Goal: Task Accomplishment & Management: Use online tool/utility

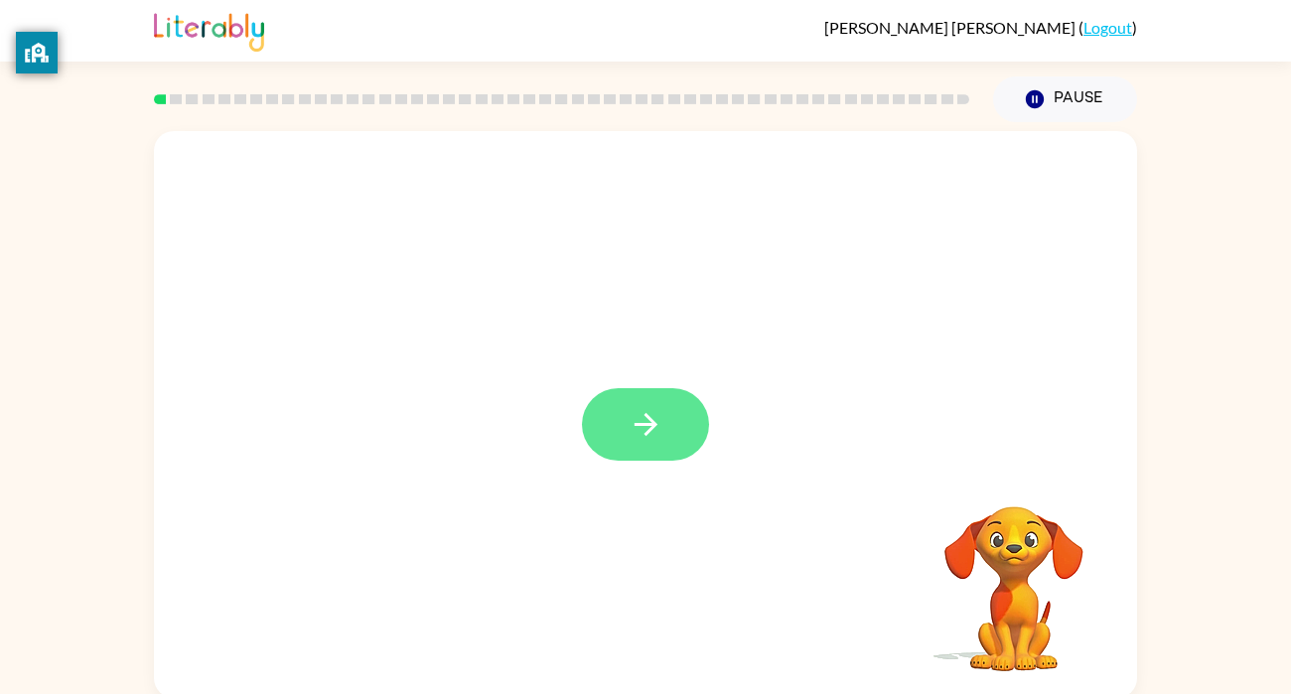
click at [654, 433] on icon "button" at bounding box center [646, 424] width 35 height 35
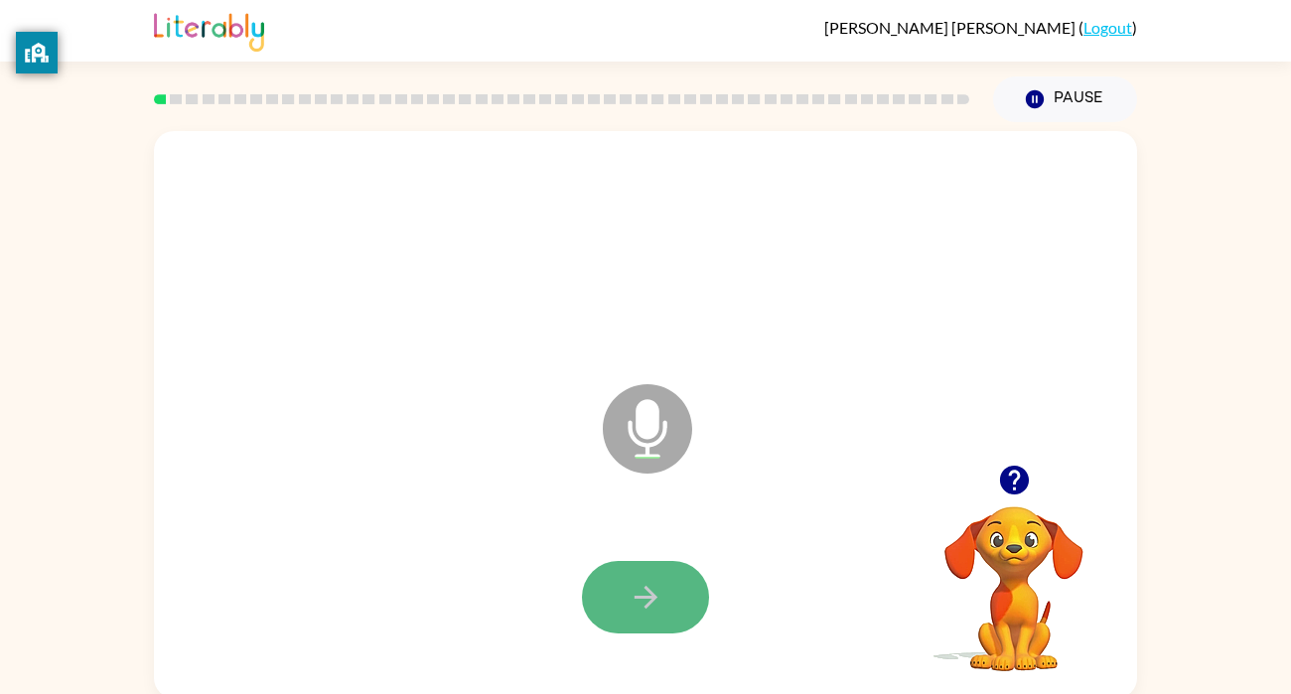
click at [682, 619] on button "button" at bounding box center [645, 597] width 127 height 73
click at [659, 596] on icon "button" at bounding box center [646, 597] width 35 height 35
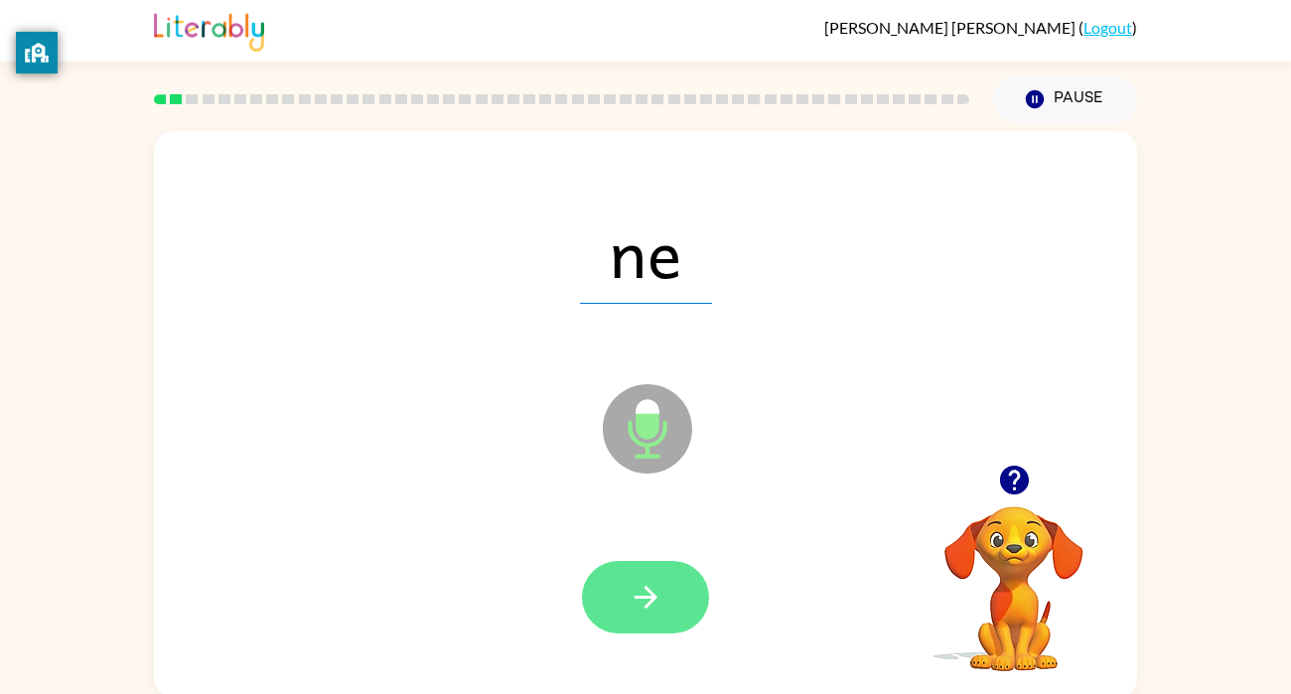
click at [666, 607] on button "button" at bounding box center [645, 597] width 127 height 73
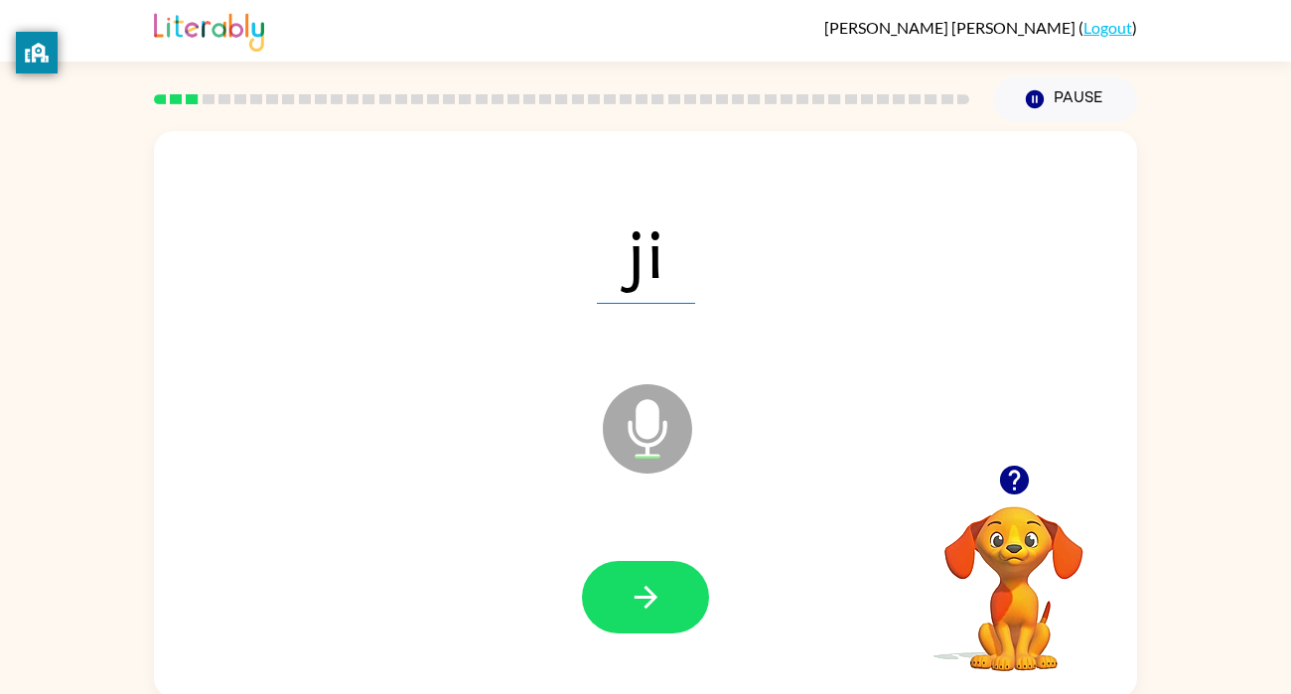
click at [666, 607] on button "button" at bounding box center [645, 597] width 127 height 73
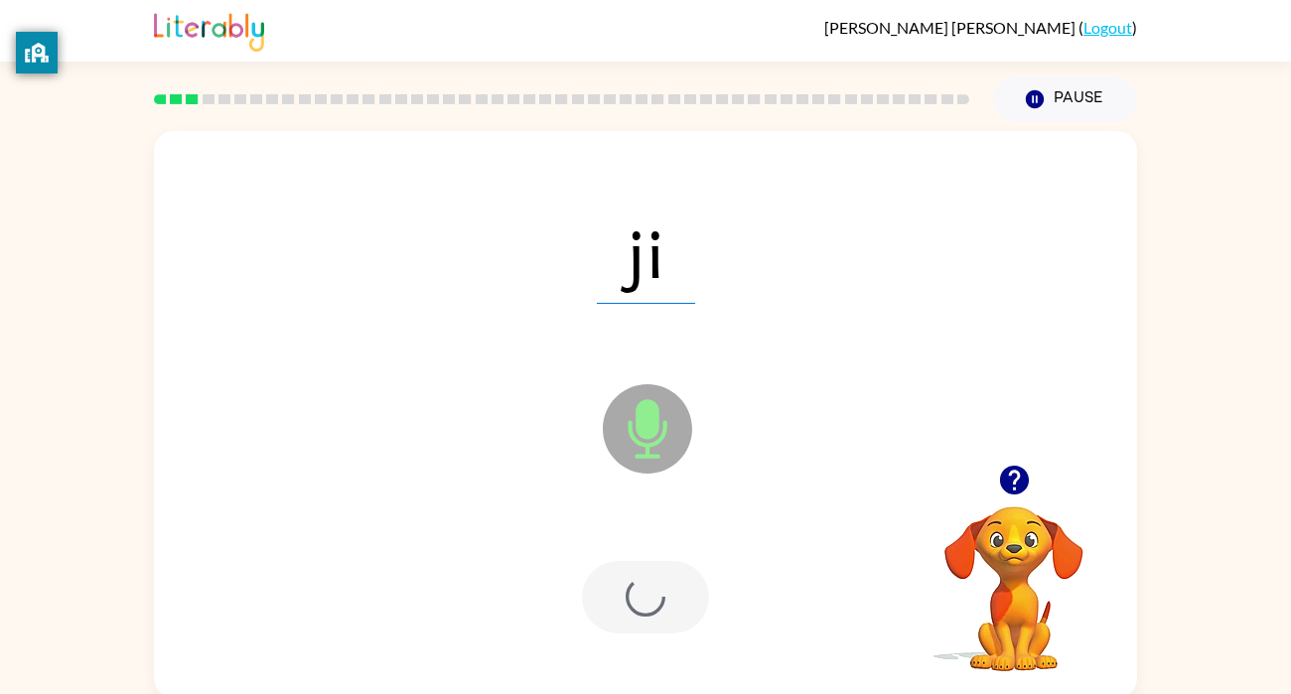
click at [667, 607] on div at bounding box center [645, 597] width 127 height 73
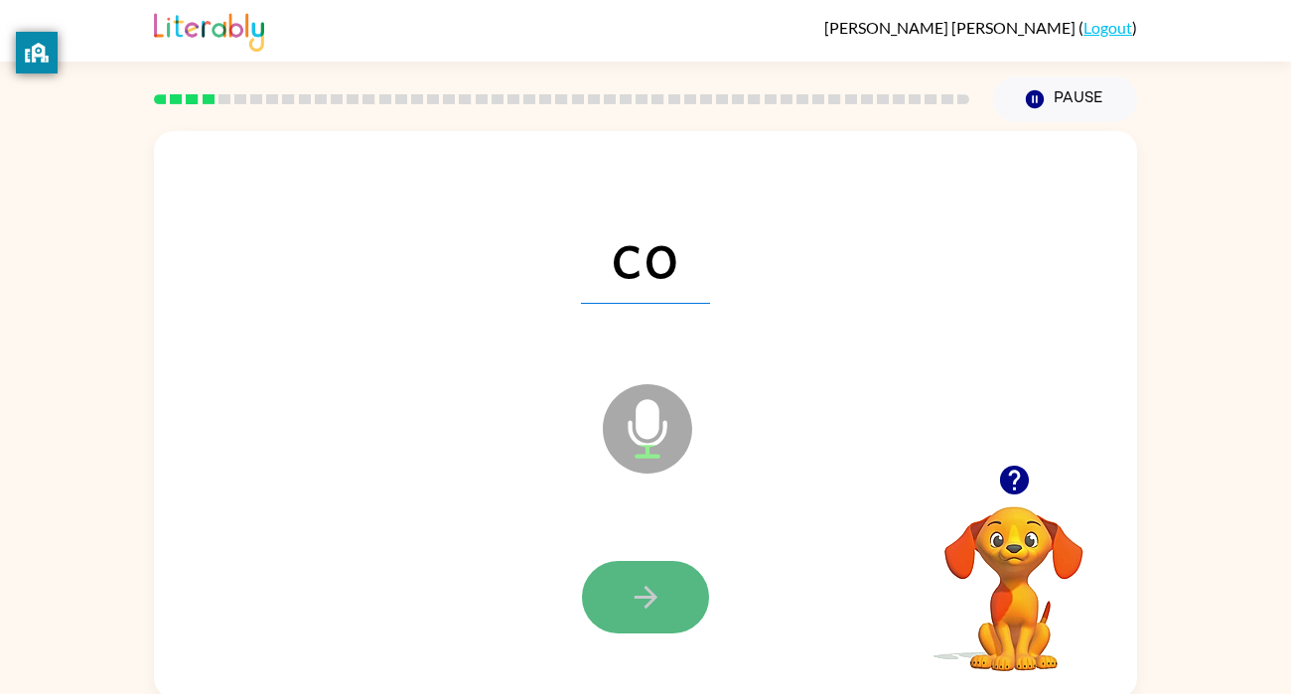
click at [671, 606] on button "button" at bounding box center [645, 597] width 127 height 73
click at [668, 611] on button "button" at bounding box center [645, 597] width 127 height 73
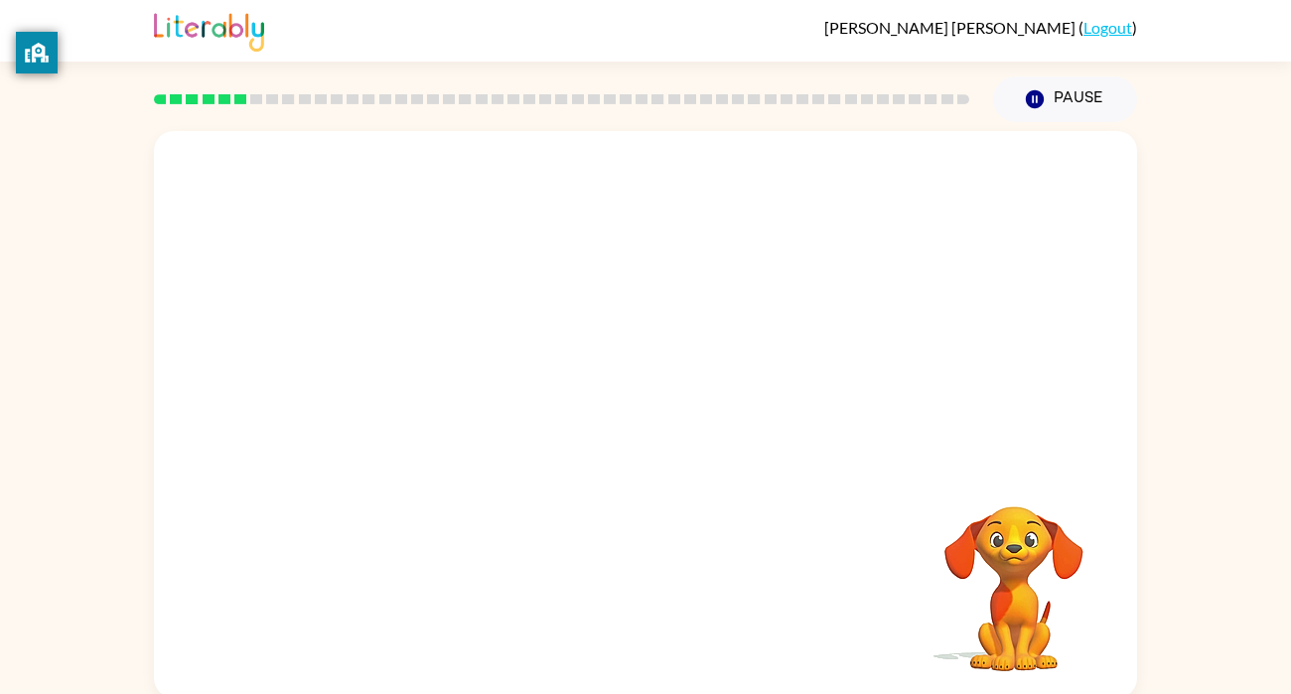
click at [669, 618] on div "Your browser must support playing .mp4 files to use Literably. Please try using…" at bounding box center [645, 414] width 983 height 567
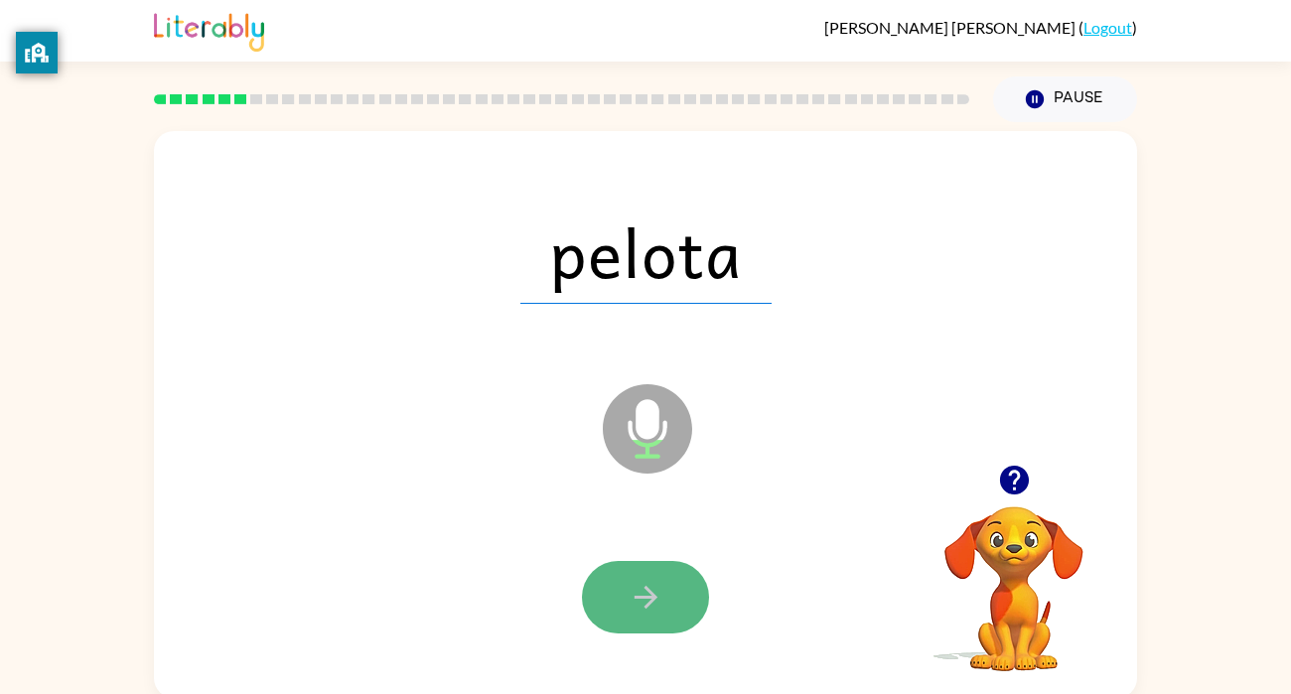
click at [669, 567] on button "button" at bounding box center [645, 597] width 127 height 73
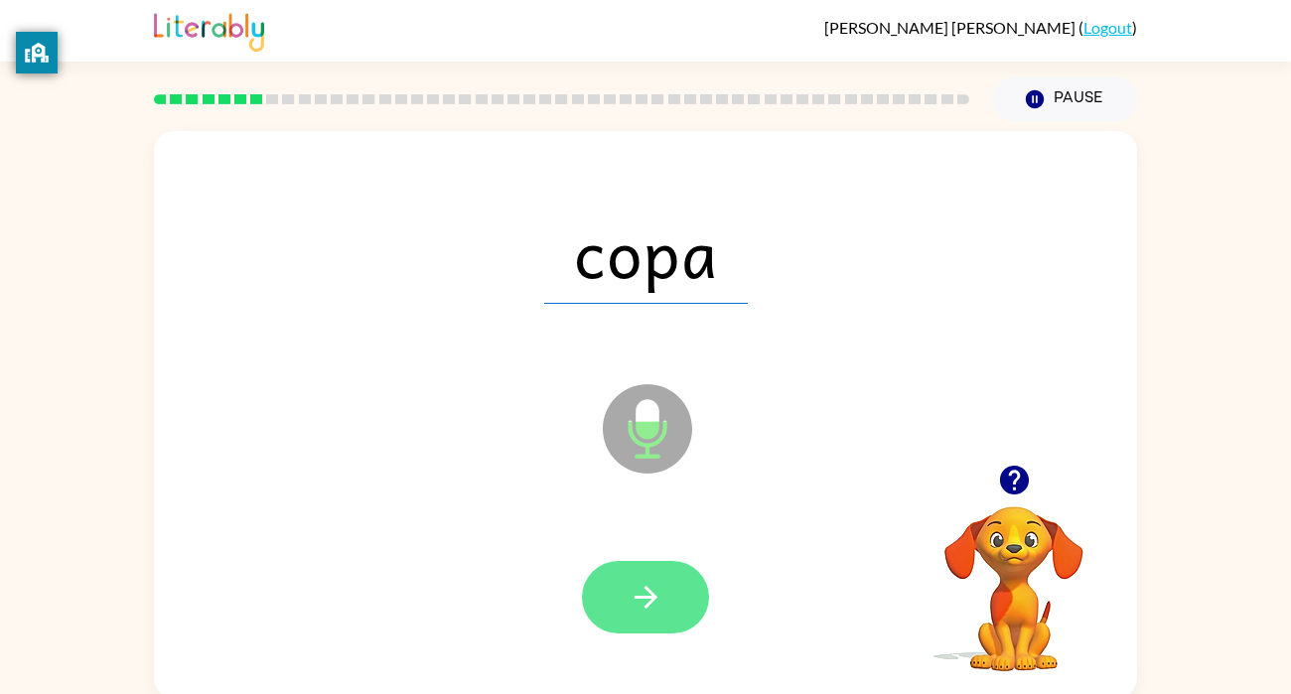
click at [665, 578] on button "button" at bounding box center [645, 597] width 127 height 73
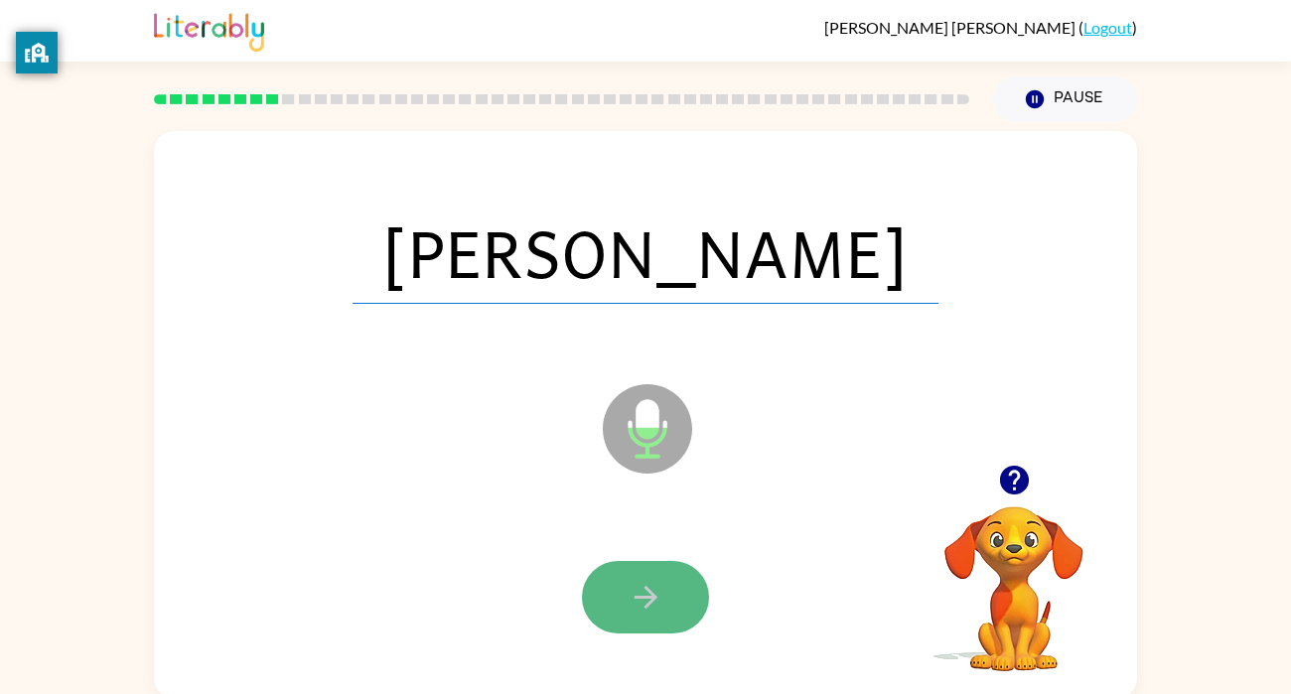
click at [665, 580] on button "button" at bounding box center [645, 597] width 127 height 73
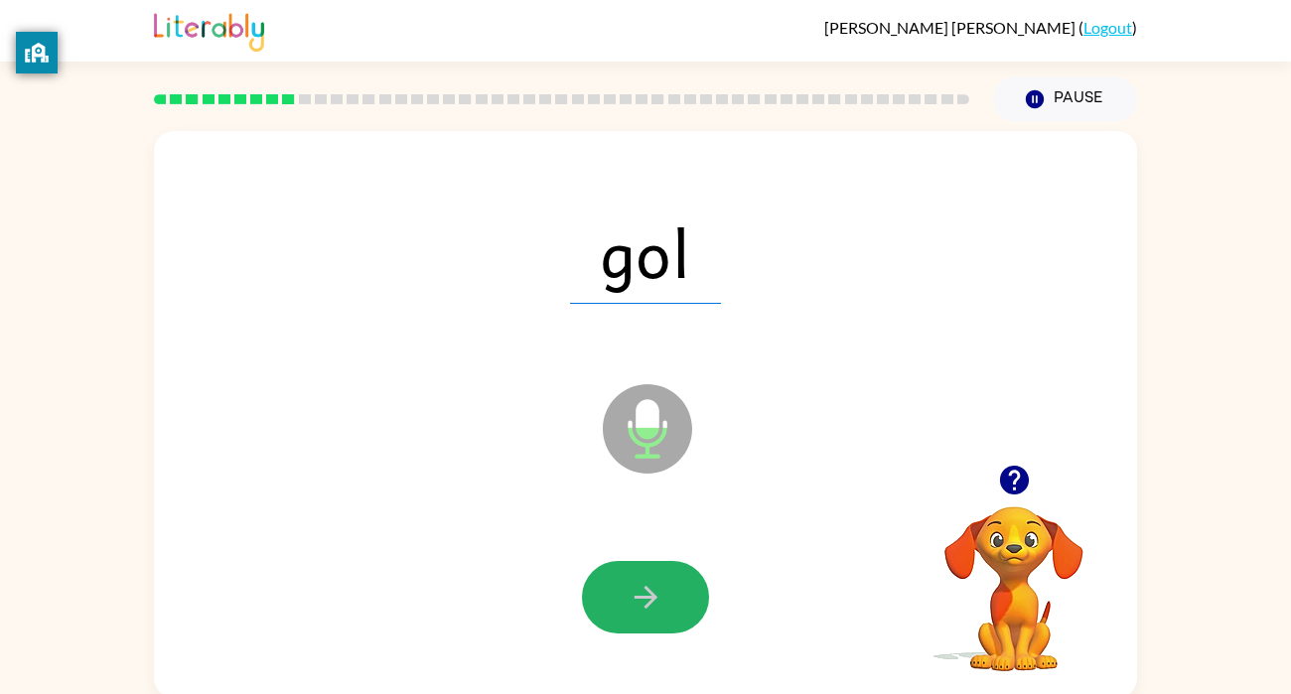
click at [662, 583] on icon "button" at bounding box center [646, 597] width 35 height 35
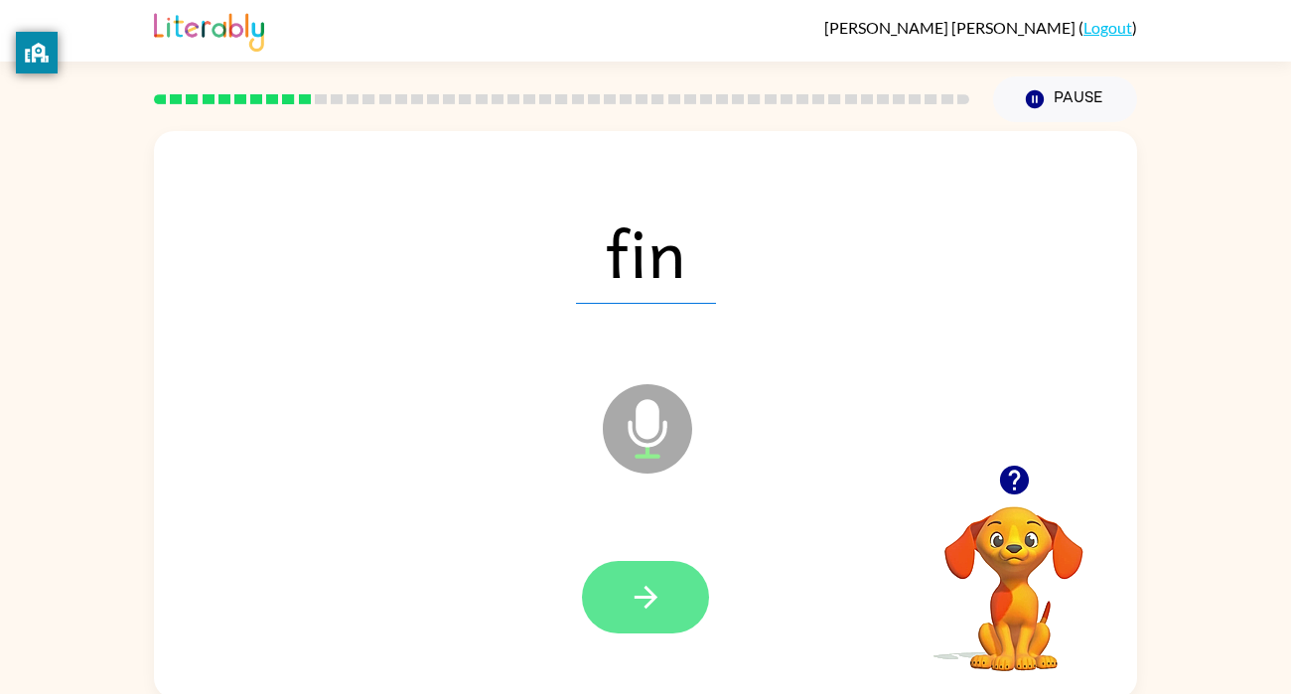
click at [670, 590] on button "button" at bounding box center [645, 597] width 127 height 73
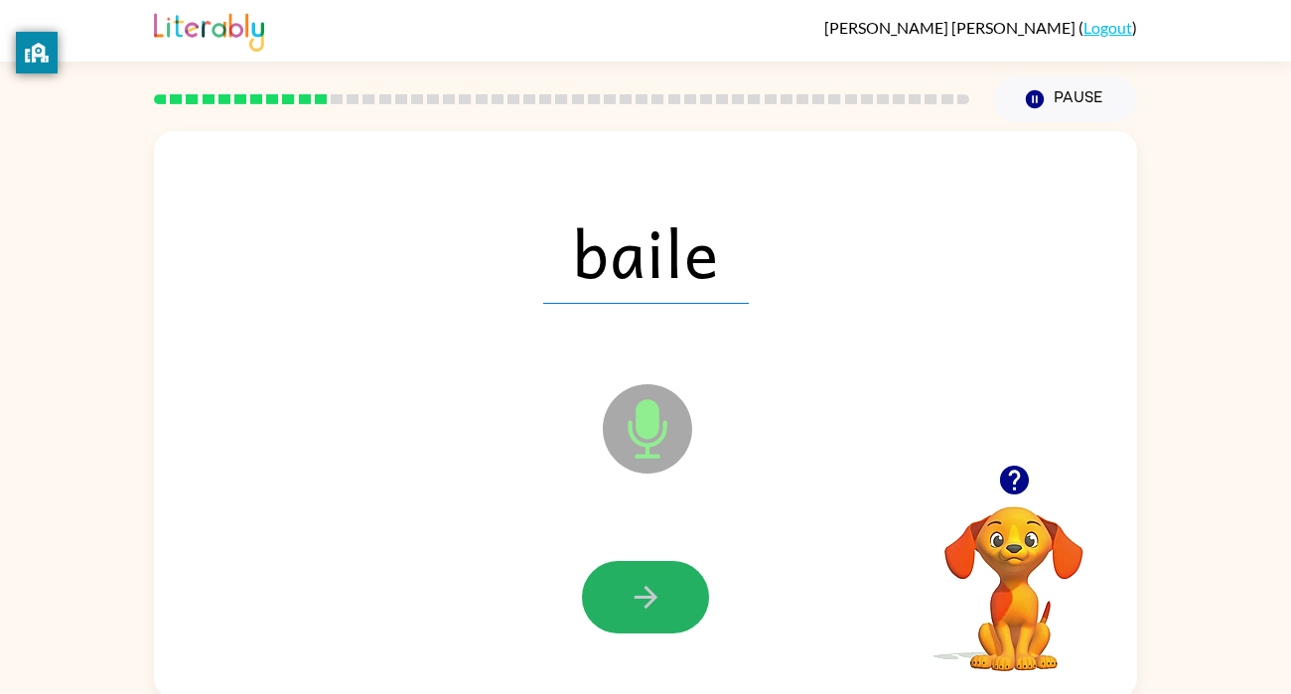
click at [670, 583] on button "button" at bounding box center [645, 597] width 127 height 73
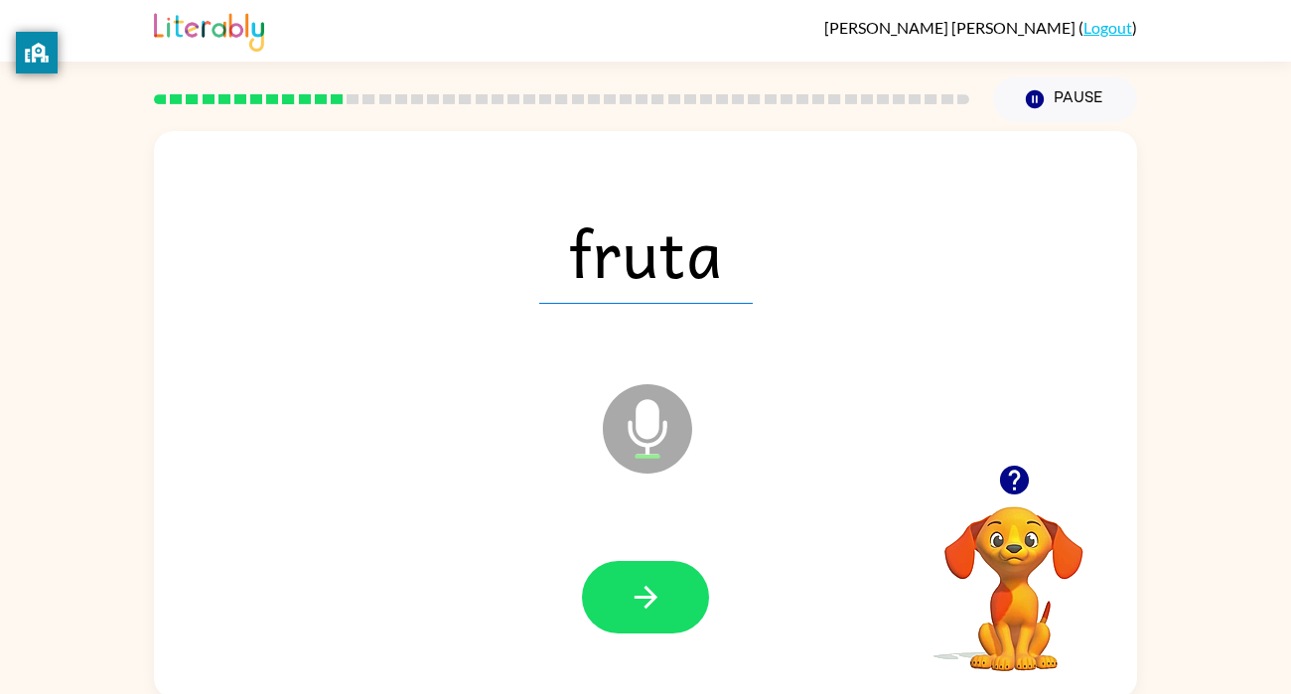
click at [670, 583] on button "button" at bounding box center [645, 597] width 127 height 73
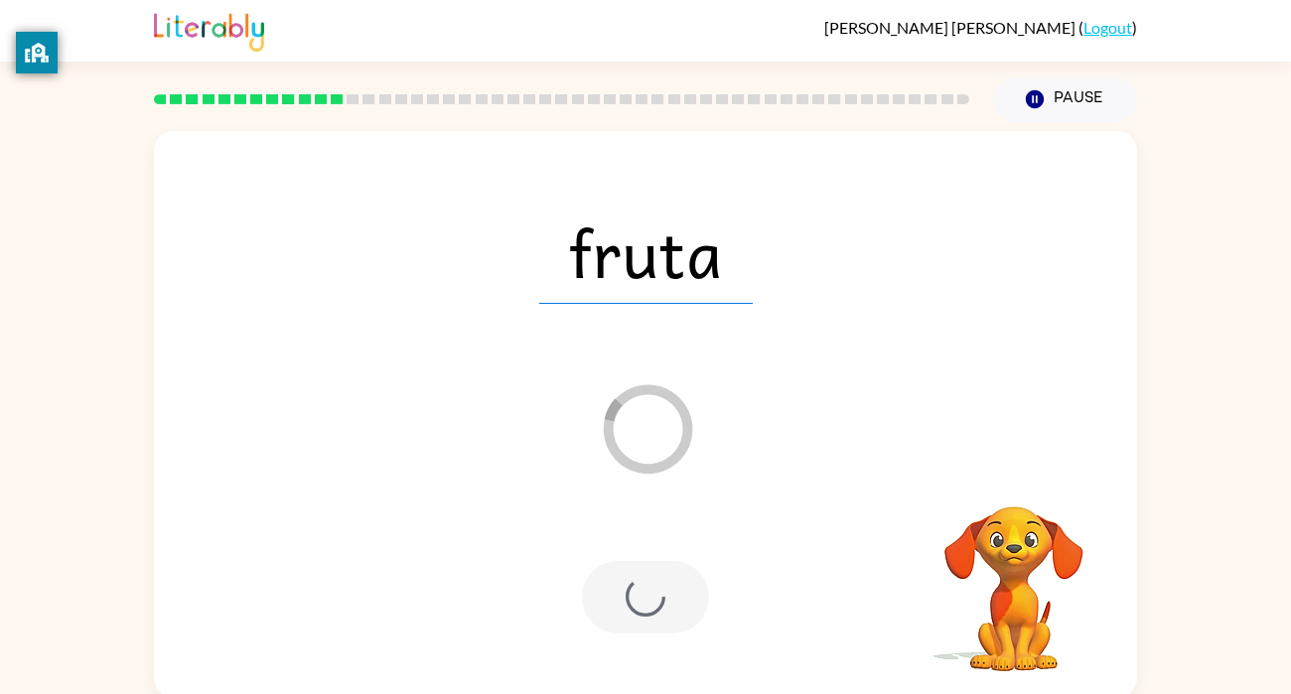
click at [670, 583] on div at bounding box center [645, 597] width 127 height 73
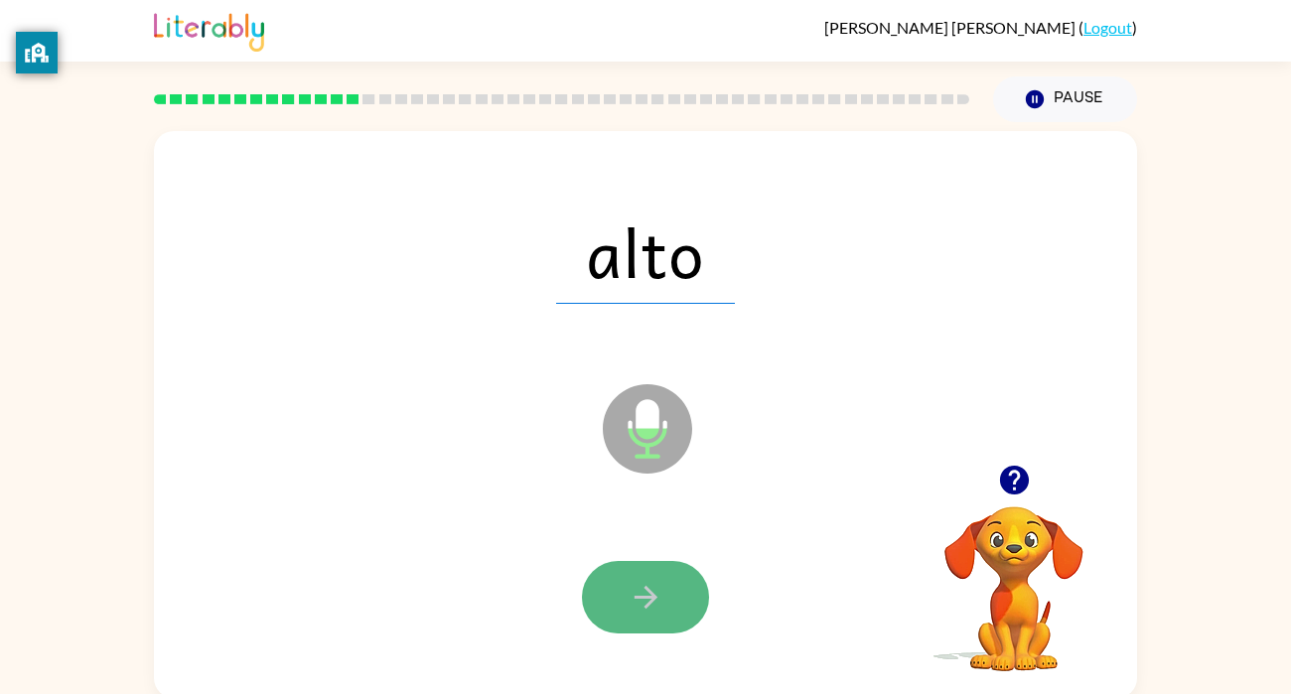
click at [673, 592] on button "button" at bounding box center [645, 597] width 127 height 73
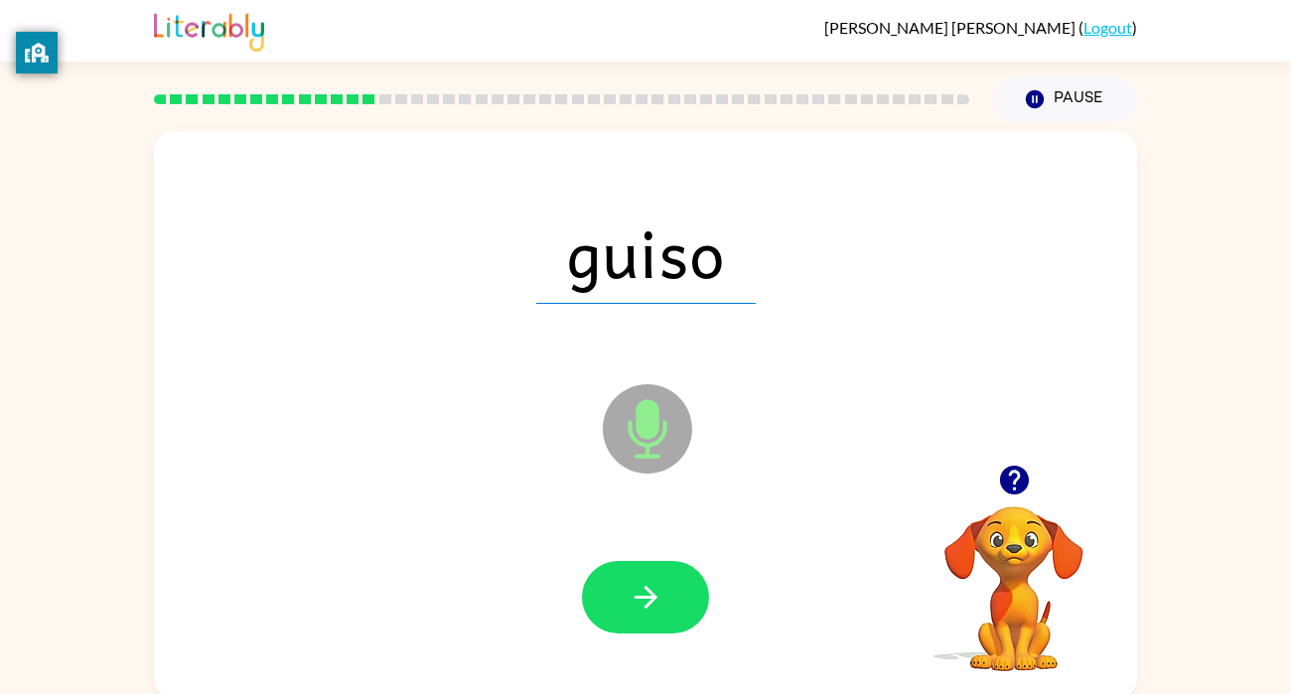
click at [675, 594] on button "button" at bounding box center [645, 597] width 127 height 73
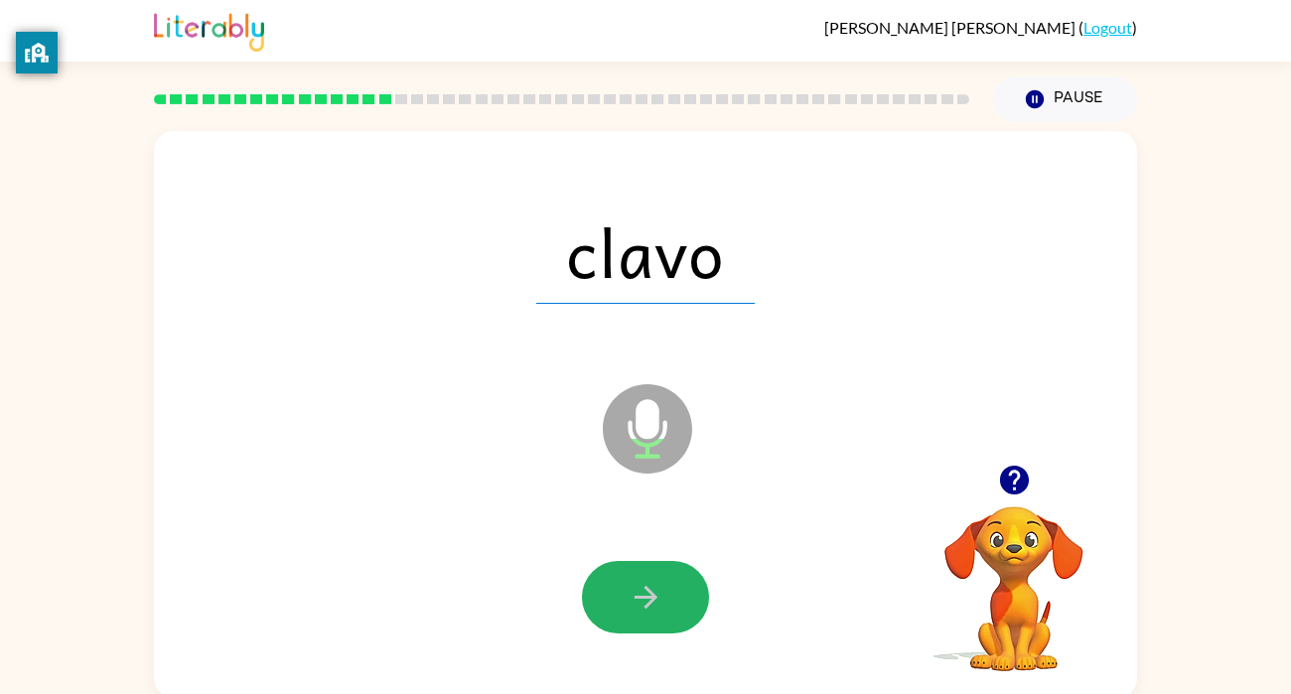
click at [675, 594] on button "button" at bounding box center [645, 597] width 127 height 73
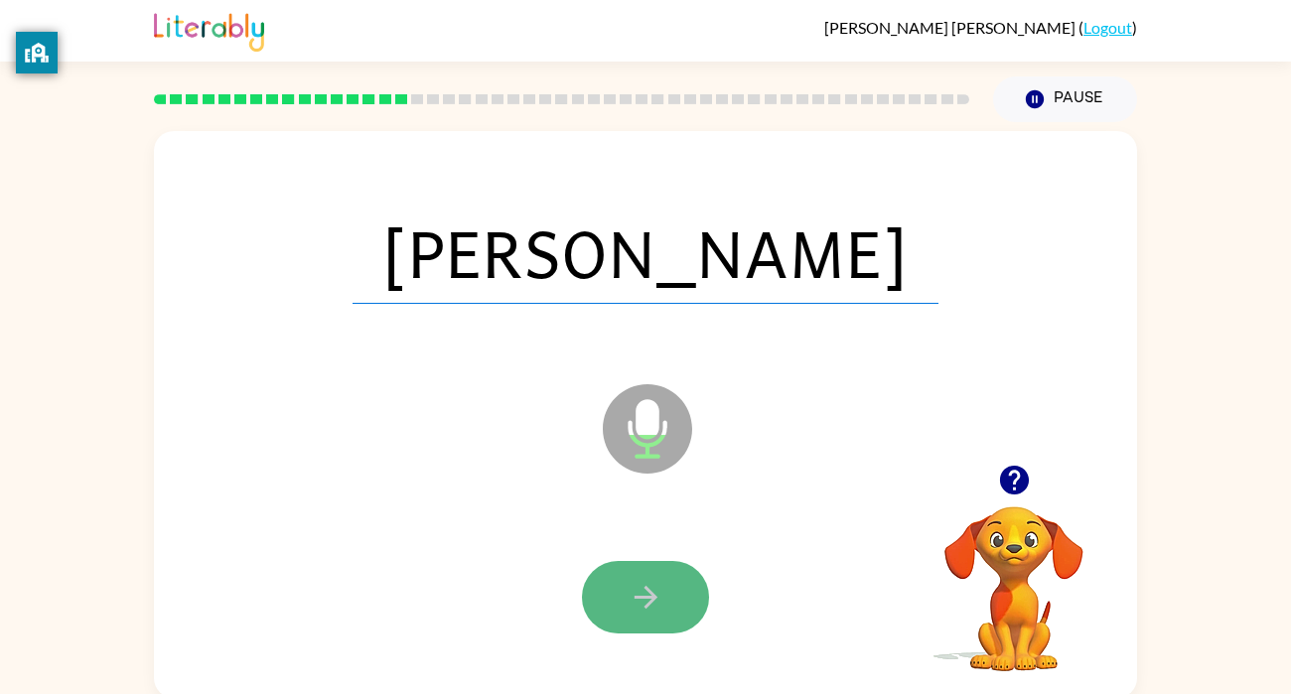
click at [650, 603] on icon "button" at bounding box center [645, 597] width 23 height 23
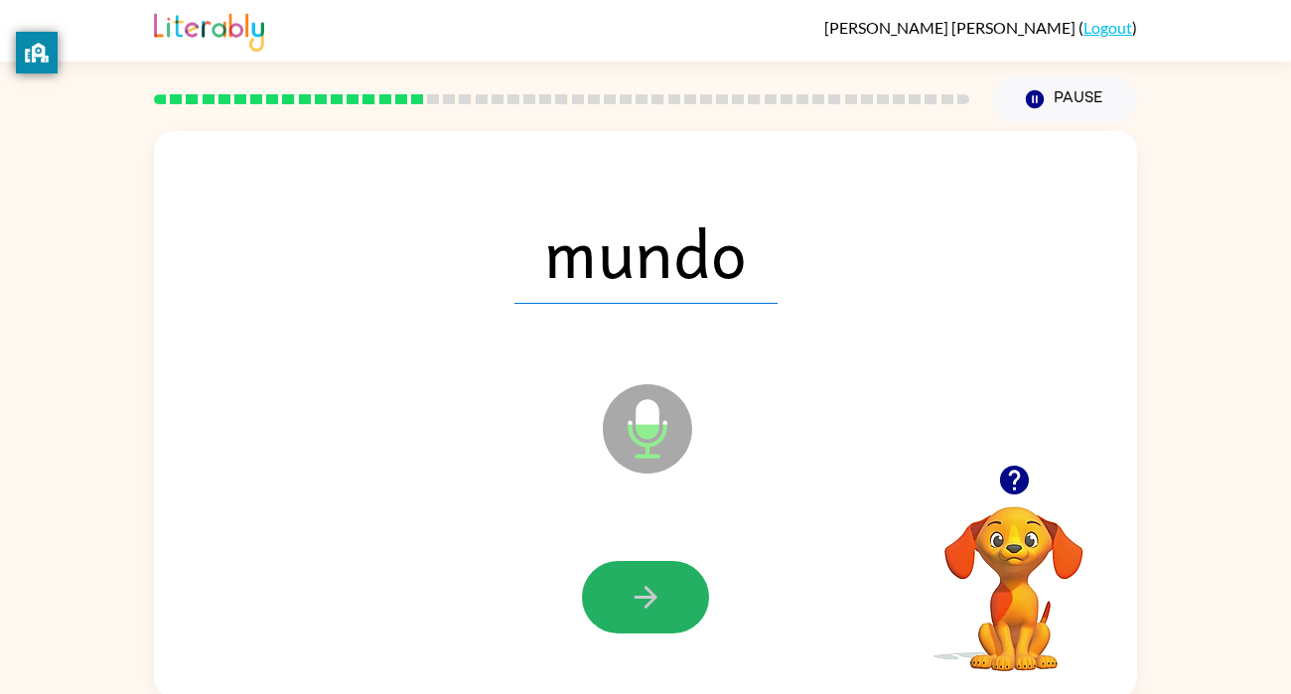
click at [650, 605] on icon "button" at bounding box center [646, 597] width 35 height 35
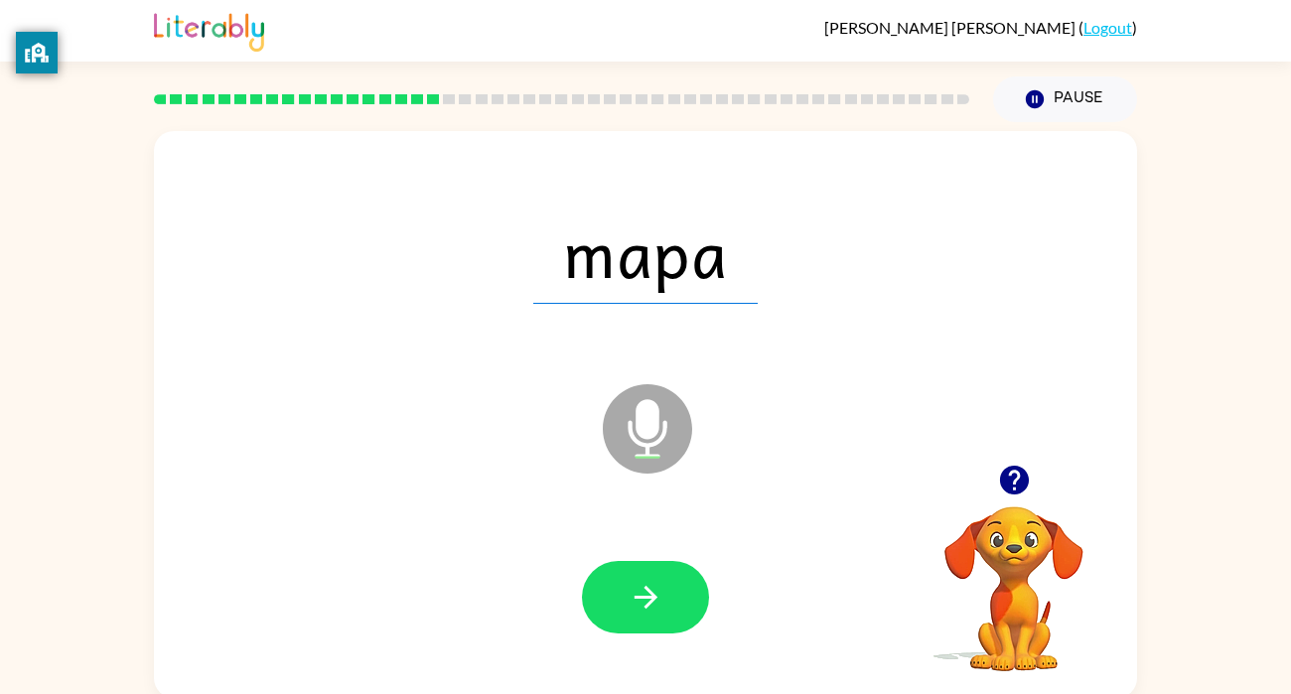
click at [648, 605] on icon "button" at bounding box center [645, 597] width 23 height 23
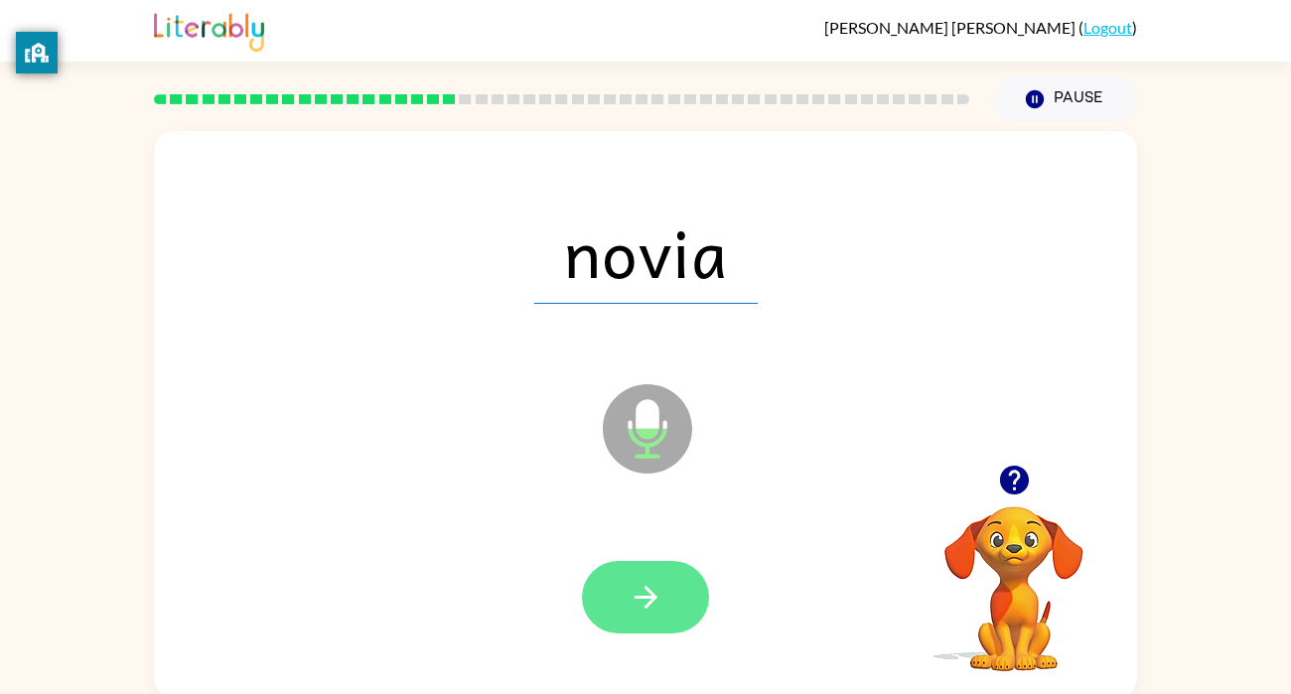
click at [649, 574] on button "button" at bounding box center [645, 597] width 127 height 73
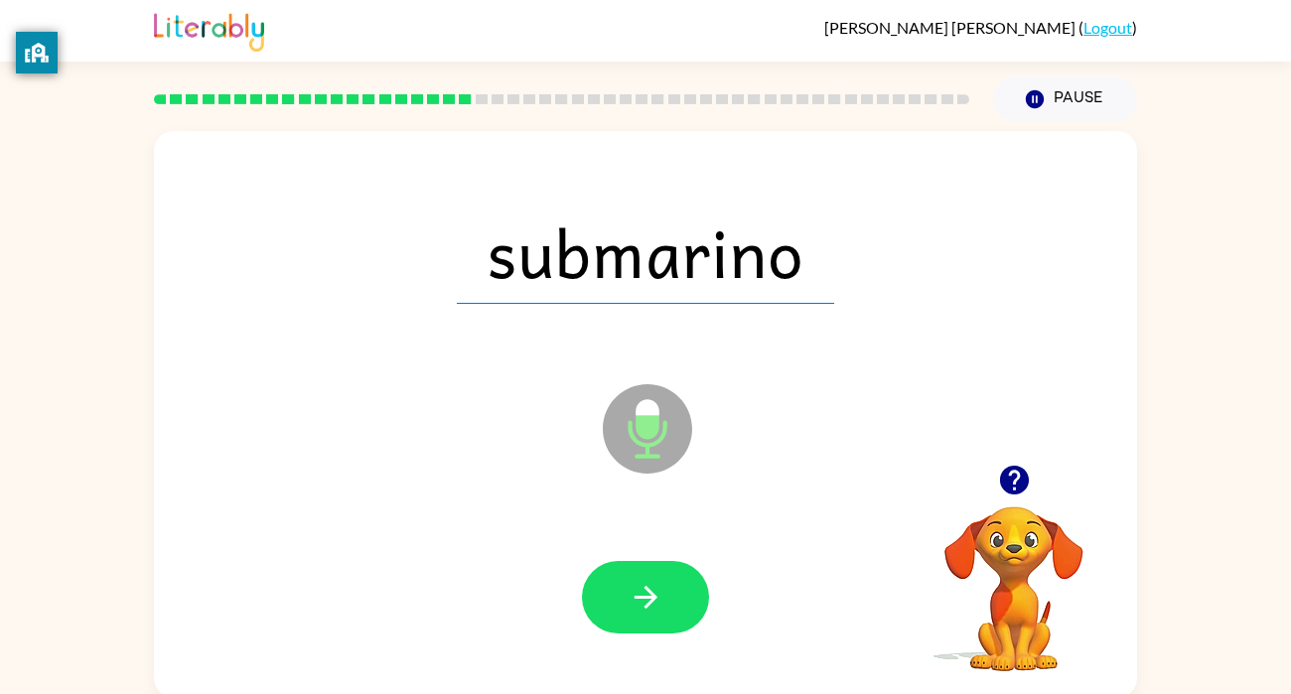
click at [663, 557] on div at bounding box center [646, 598] width 944 height 163
click at [659, 610] on icon "button" at bounding box center [646, 597] width 35 height 35
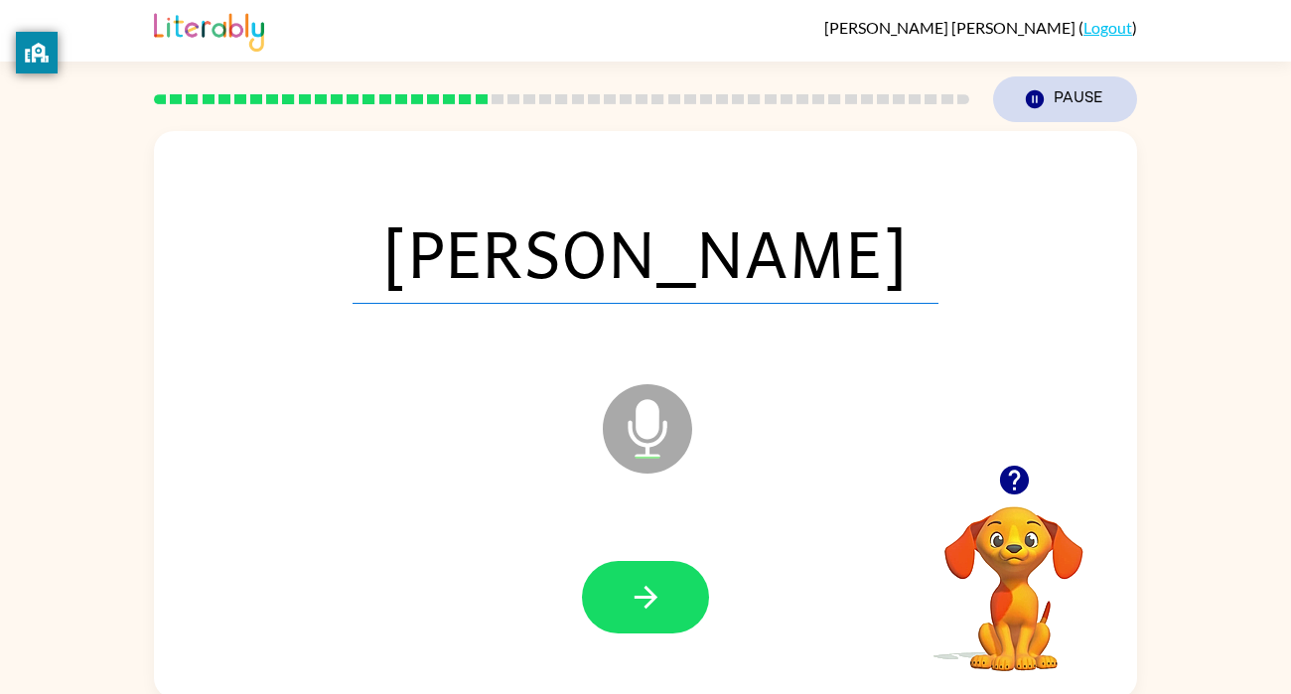
click at [1083, 103] on button "Pause Pause" at bounding box center [1065, 99] width 144 height 46
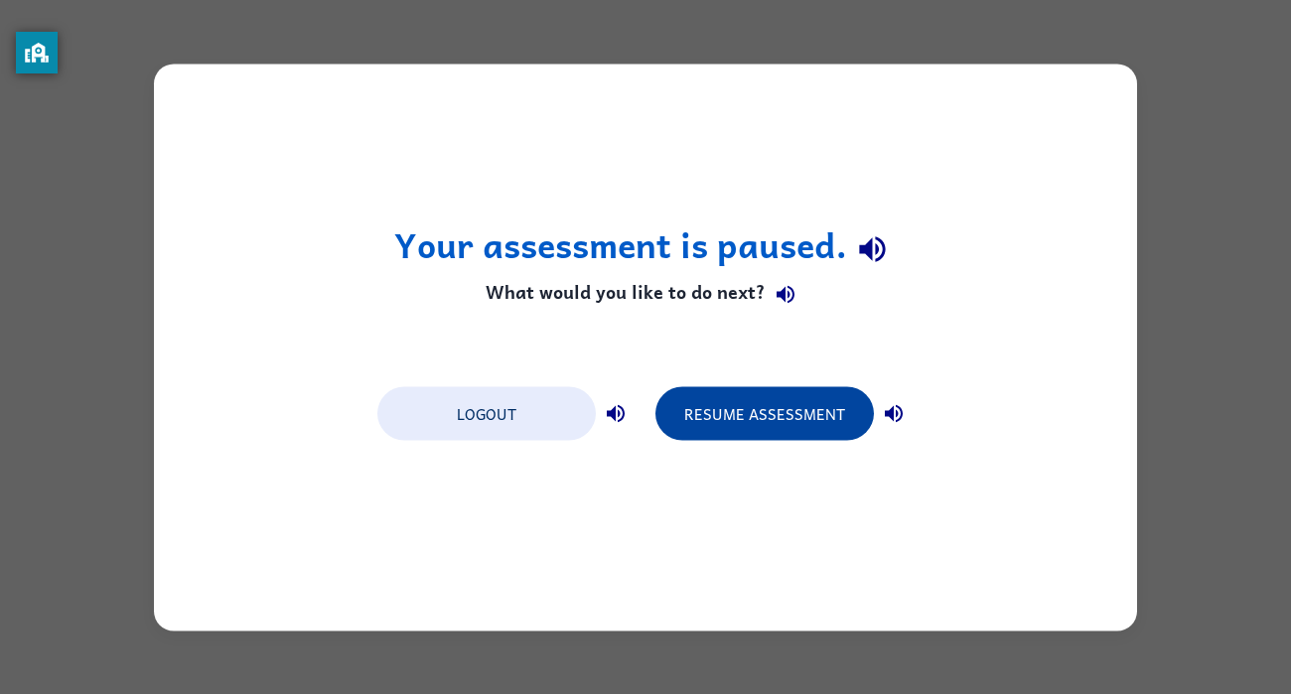
click at [747, 411] on button "Resume Assessment" at bounding box center [765, 413] width 219 height 54
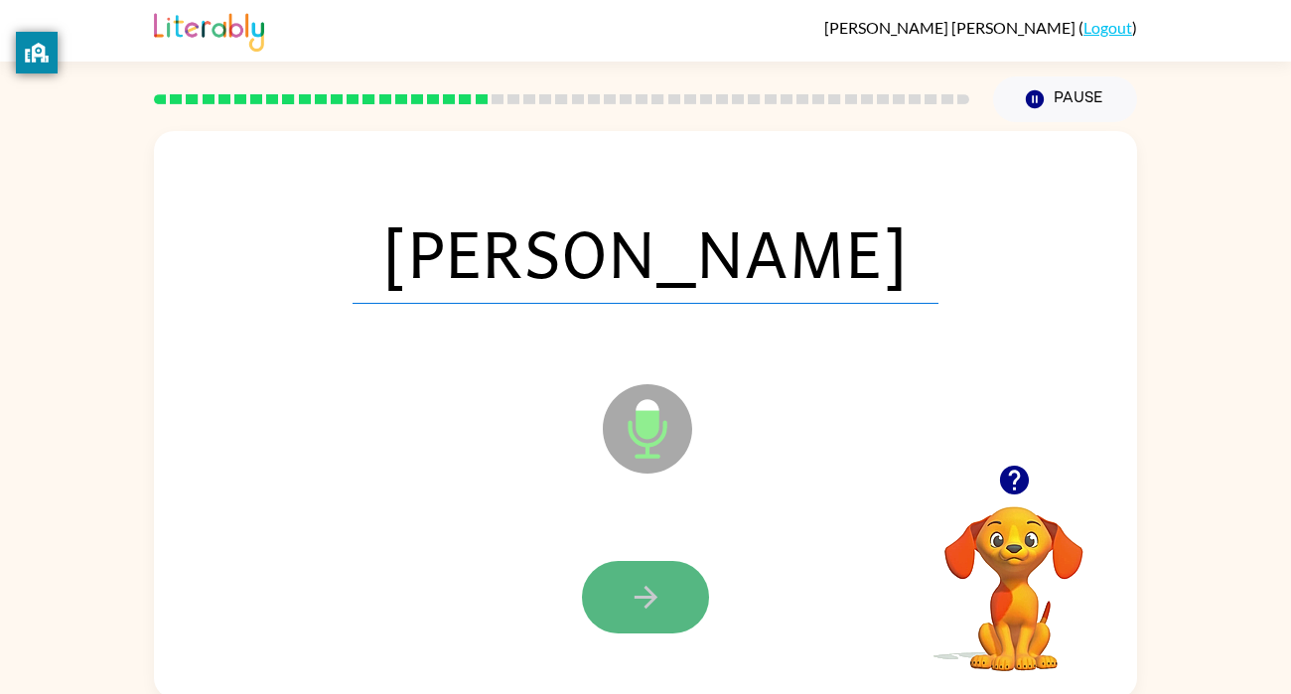
click at [637, 594] on icon "button" at bounding box center [646, 597] width 35 height 35
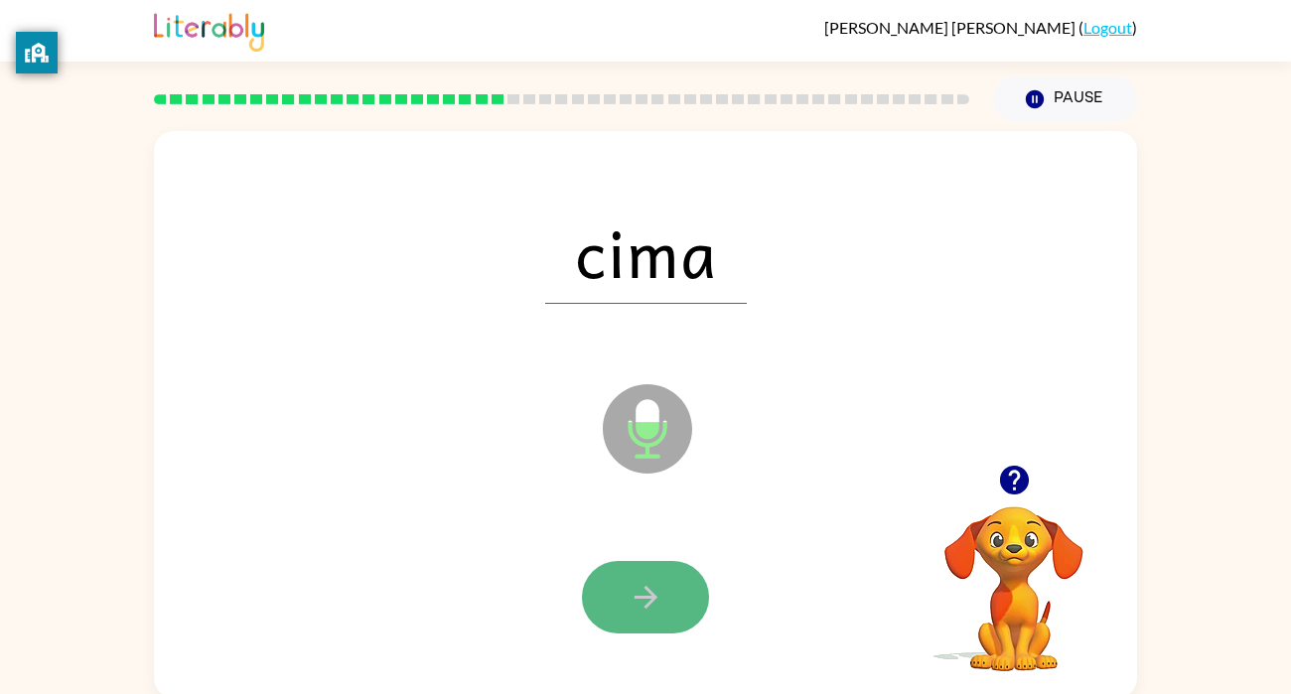
click at [636, 595] on icon "button" at bounding box center [646, 597] width 35 height 35
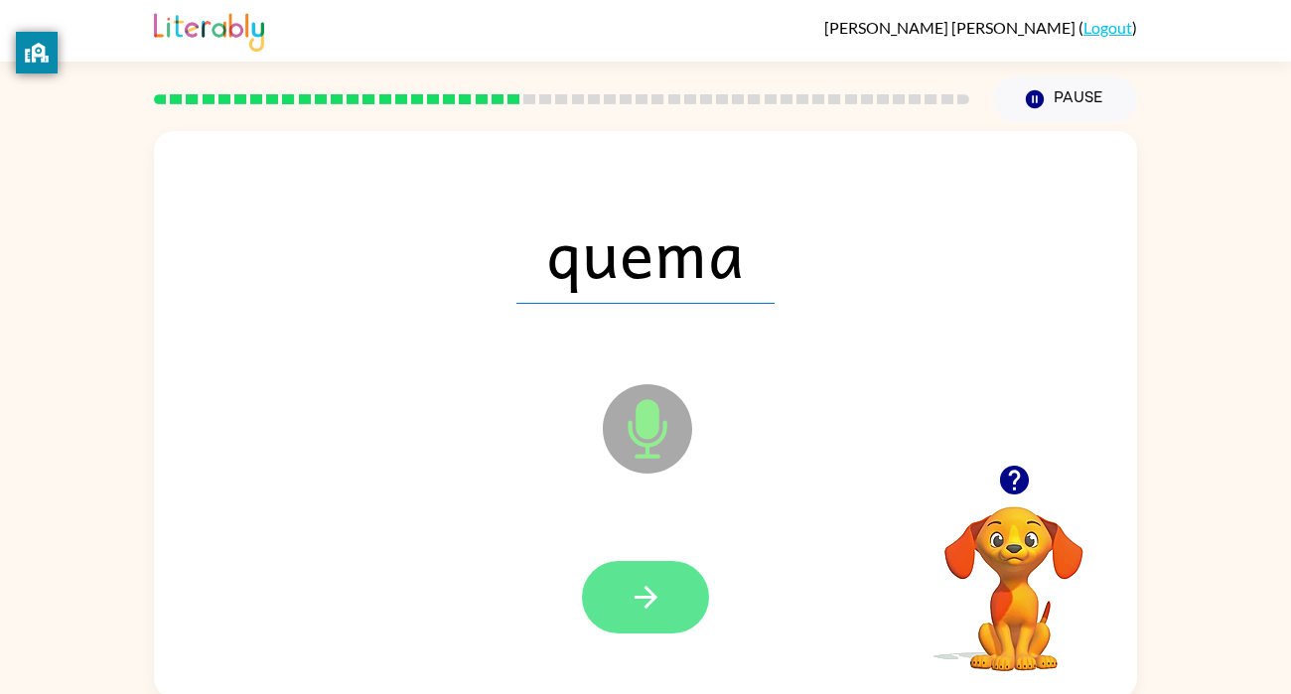
click at [637, 596] on icon "button" at bounding box center [646, 597] width 35 height 35
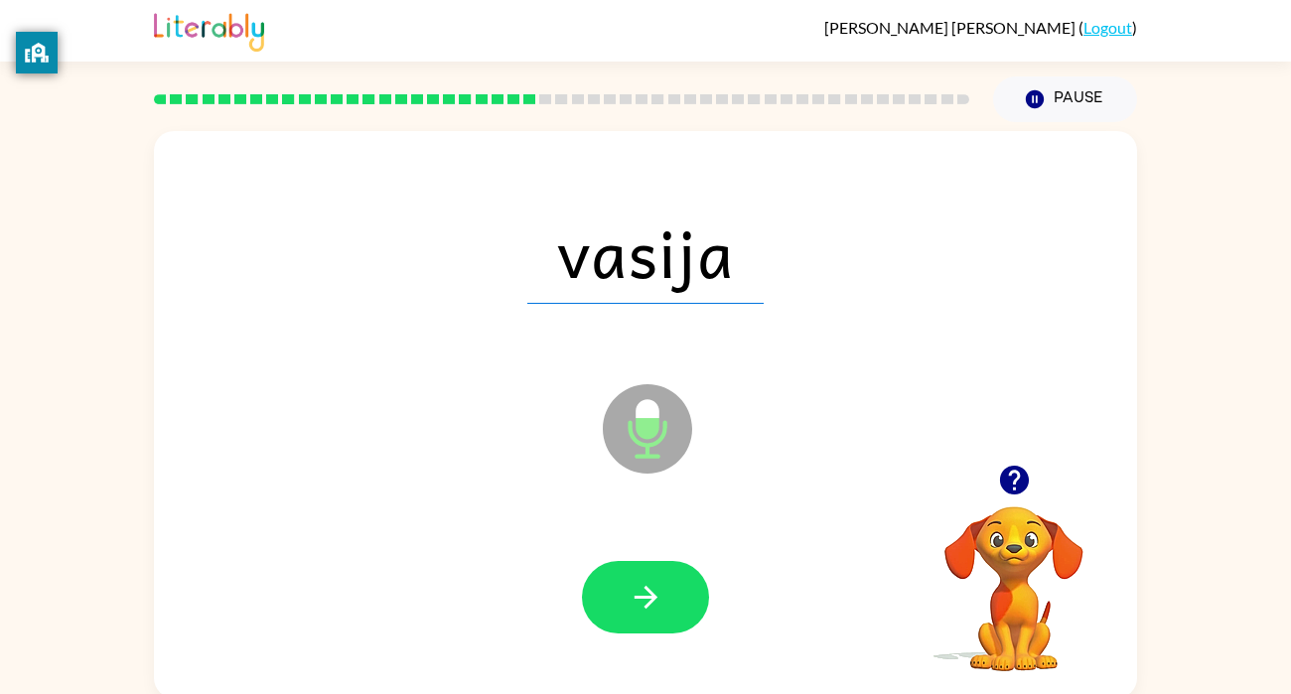
click at [638, 599] on icon "button" at bounding box center [646, 597] width 35 height 35
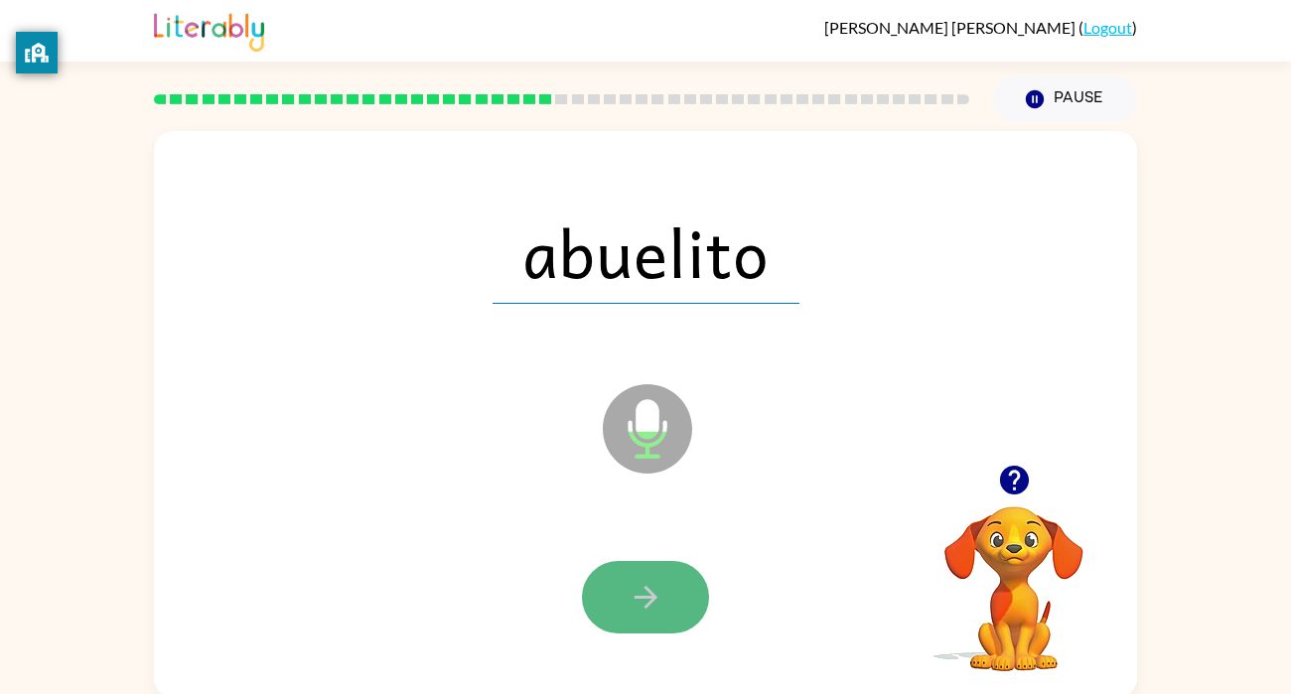
click at [635, 603] on icon "button" at bounding box center [646, 597] width 35 height 35
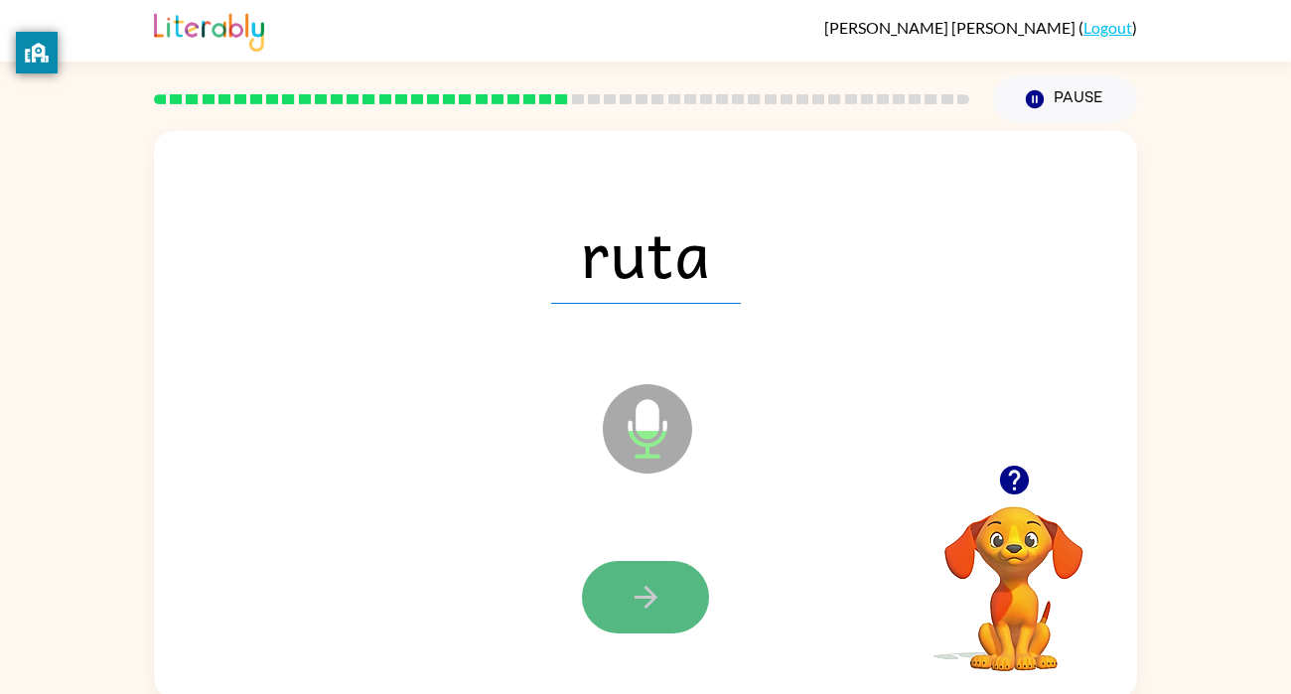
click at [633, 602] on icon "button" at bounding box center [646, 597] width 35 height 35
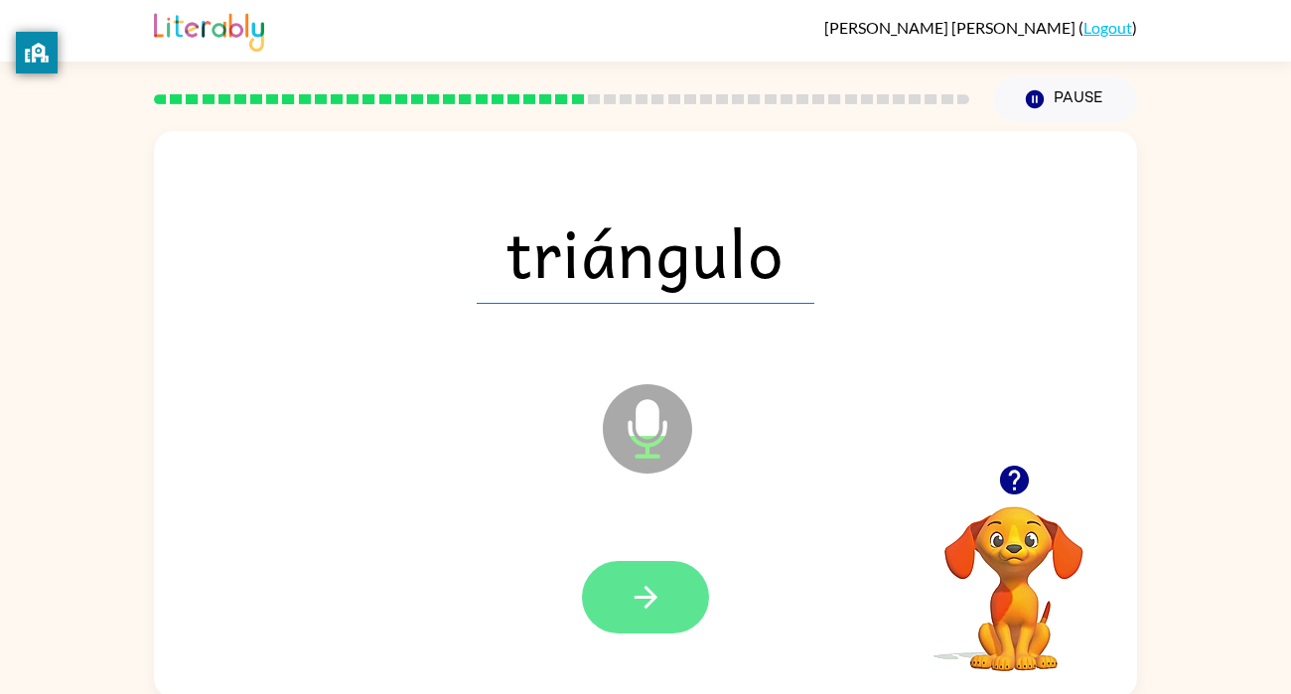
click at [637, 605] on icon "button" at bounding box center [646, 597] width 35 height 35
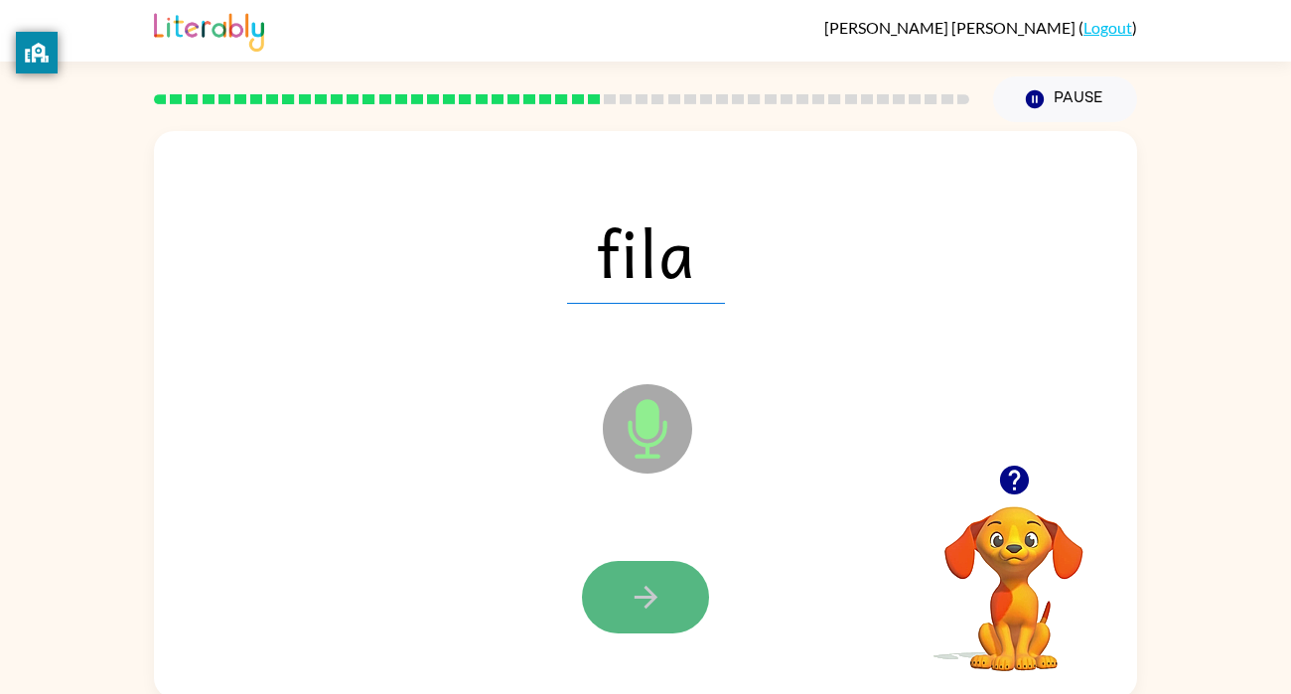
click at [637, 608] on icon "button" at bounding box center [646, 597] width 35 height 35
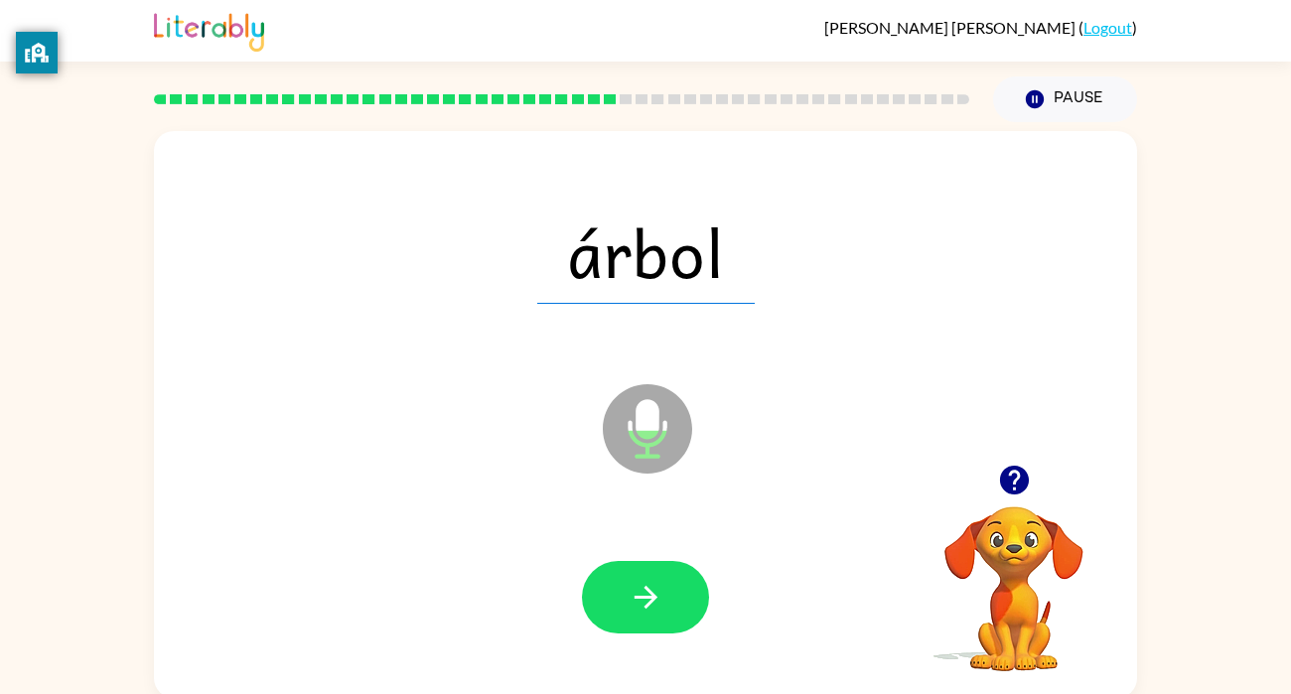
click at [647, 639] on div at bounding box center [646, 598] width 944 height 163
click at [664, 587] on button "button" at bounding box center [645, 597] width 127 height 73
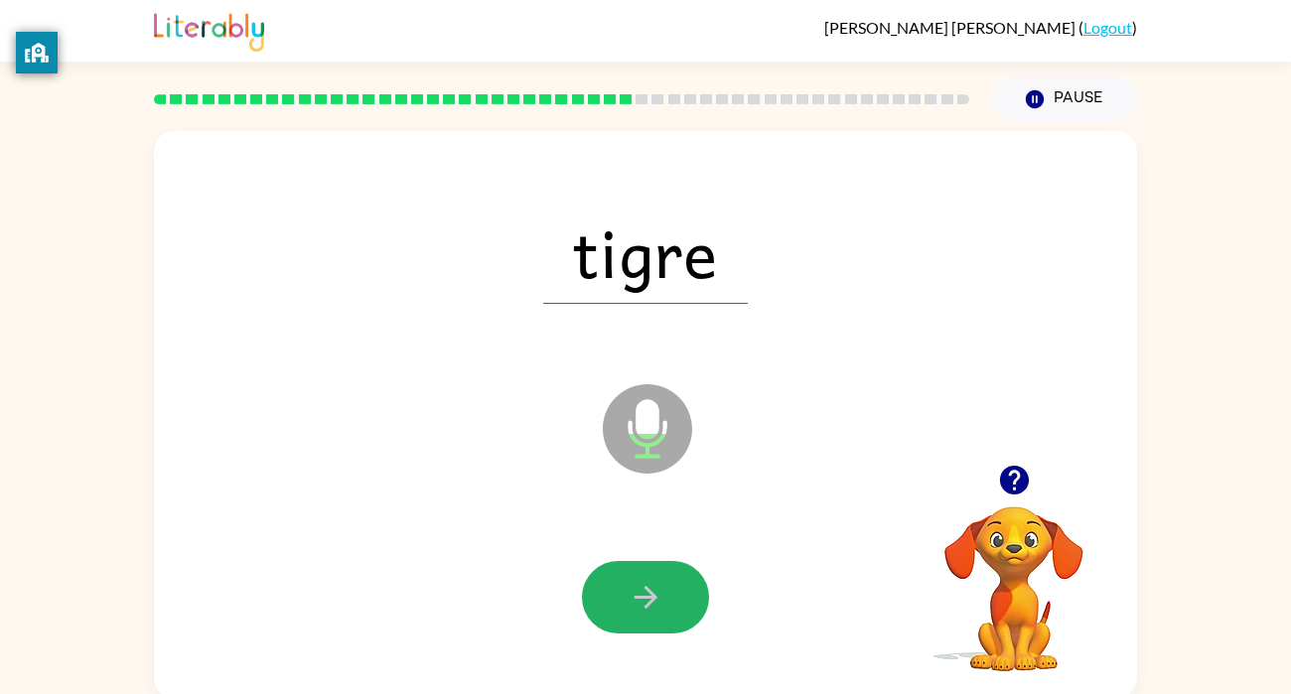
click at [664, 587] on button "button" at bounding box center [645, 597] width 127 height 73
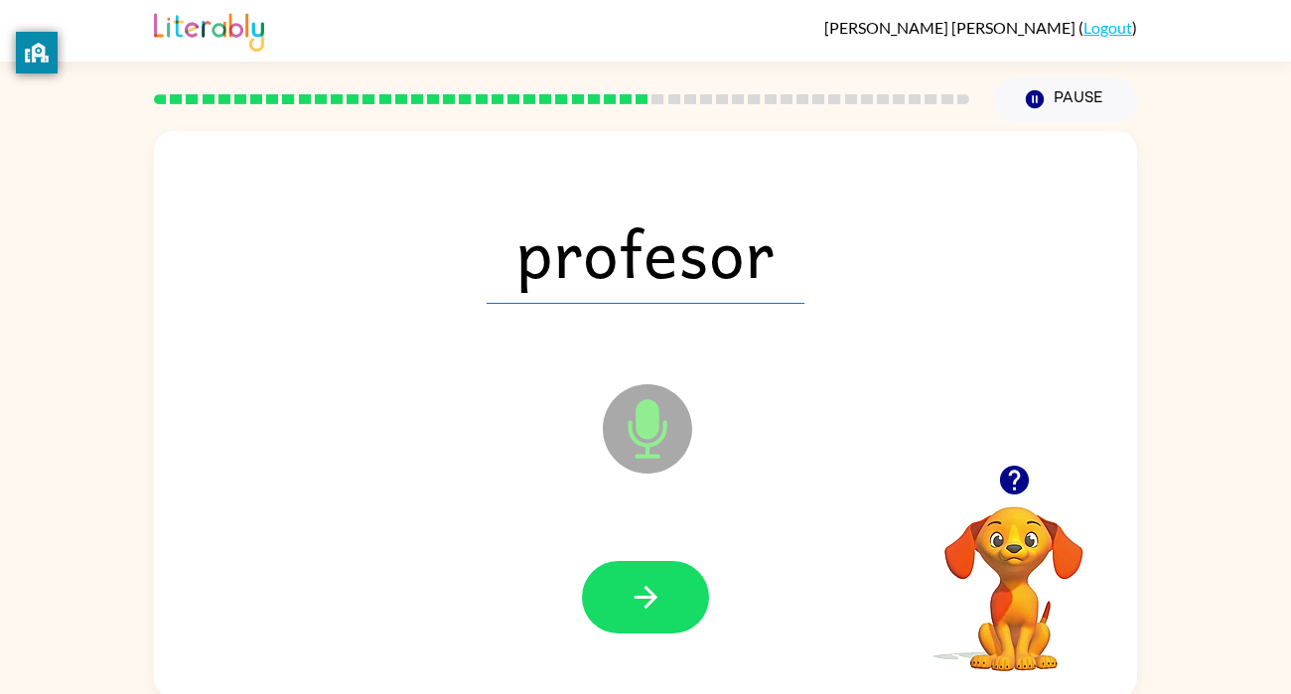
click at [648, 600] on icon "button" at bounding box center [646, 597] width 35 height 35
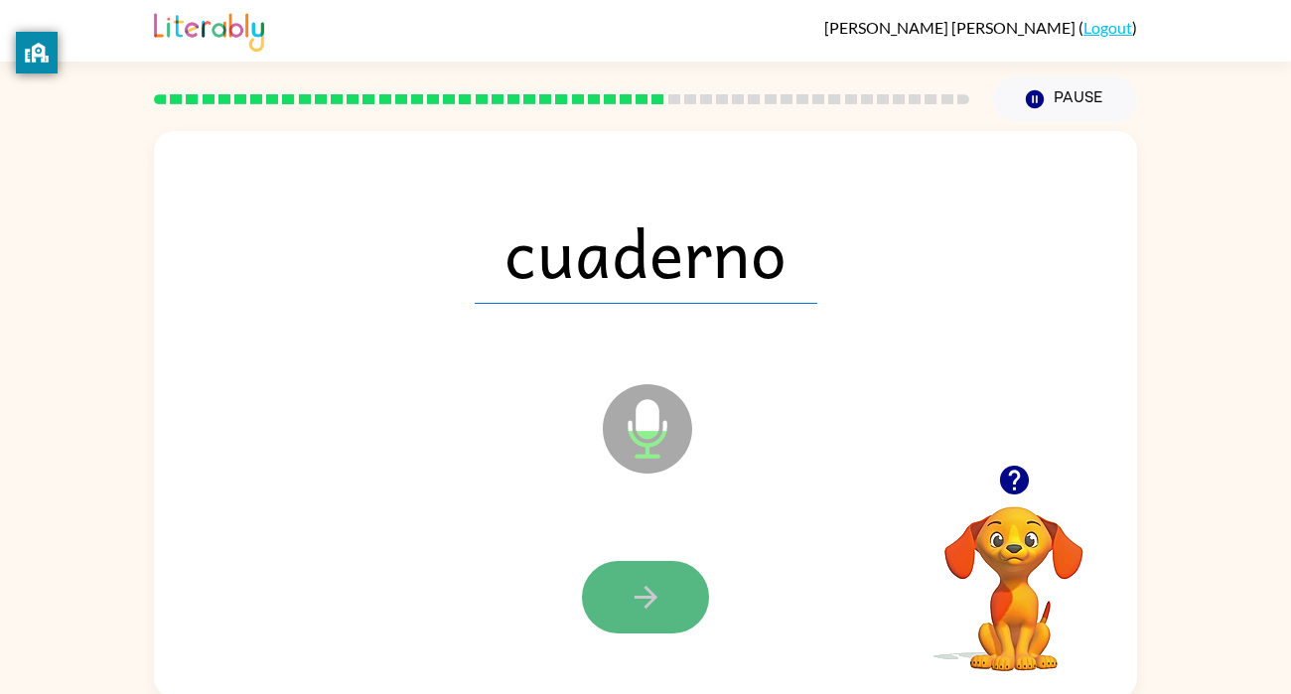
click at [645, 604] on icon "button" at bounding box center [646, 597] width 35 height 35
click at [645, 607] on icon "button" at bounding box center [645, 597] width 23 height 23
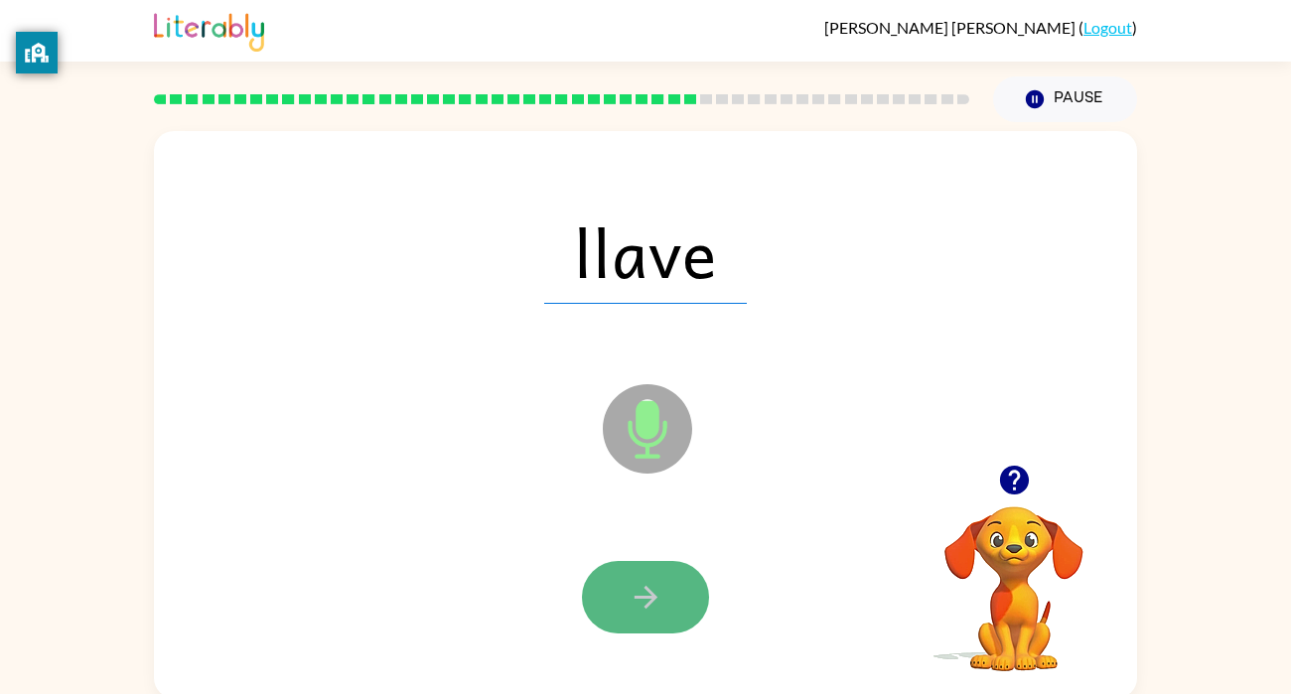
click at [651, 611] on icon "button" at bounding box center [646, 597] width 35 height 35
click at [650, 606] on icon "button" at bounding box center [646, 597] width 35 height 35
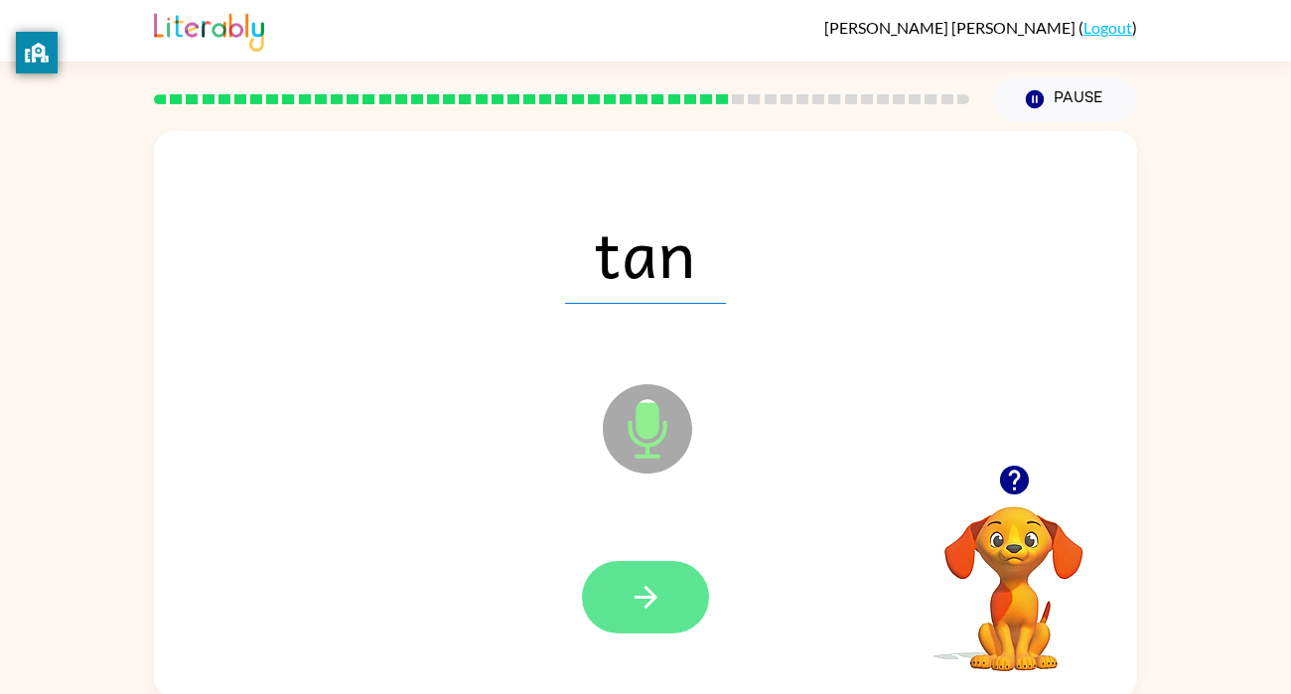
click at [653, 590] on icon "button" at bounding box center [646, 597] width 35 height 35
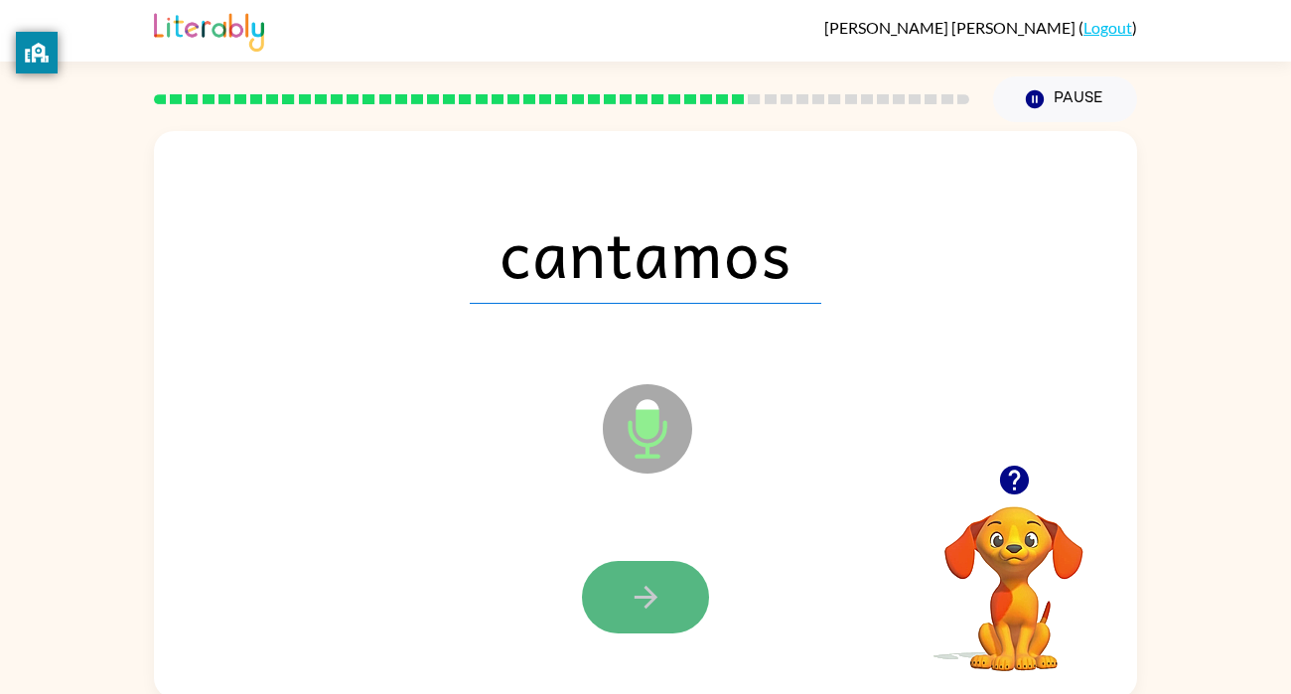
click at [619, 597] on button "button" at bounding box center [645, 597] width 127 height 73
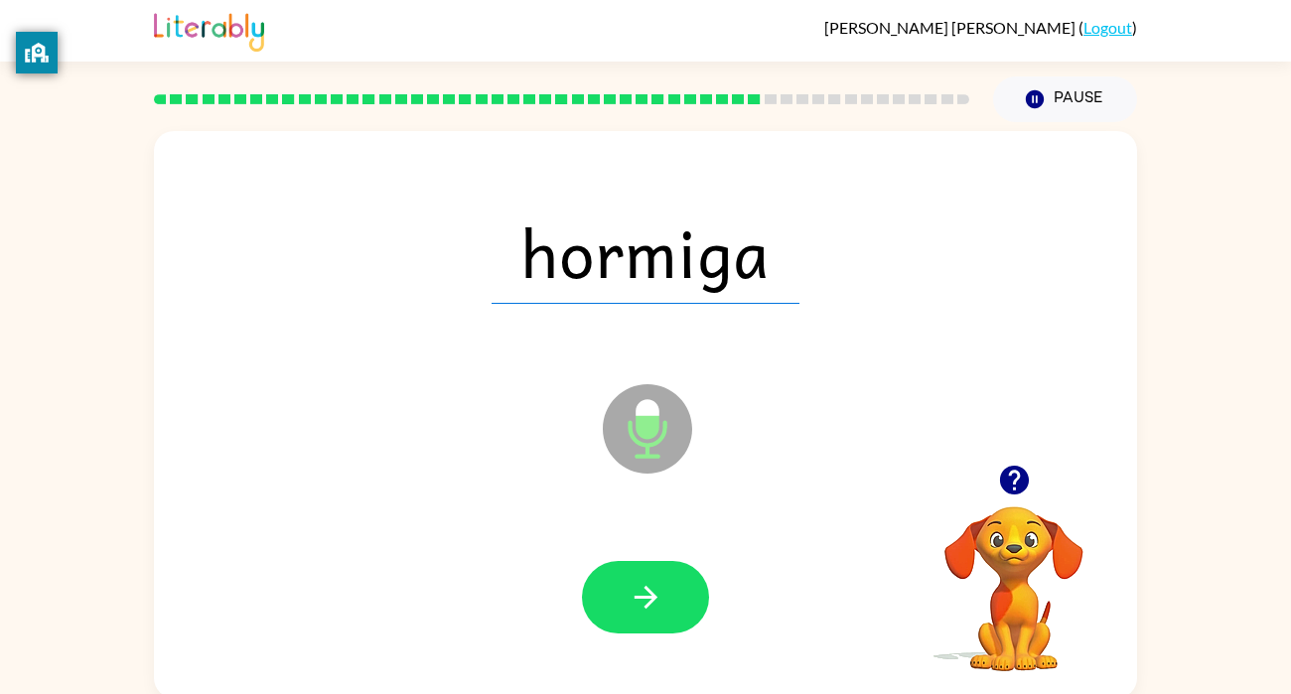
click at [618, 597] on button "button" at bounding box center [645, 597] width 127 height 73
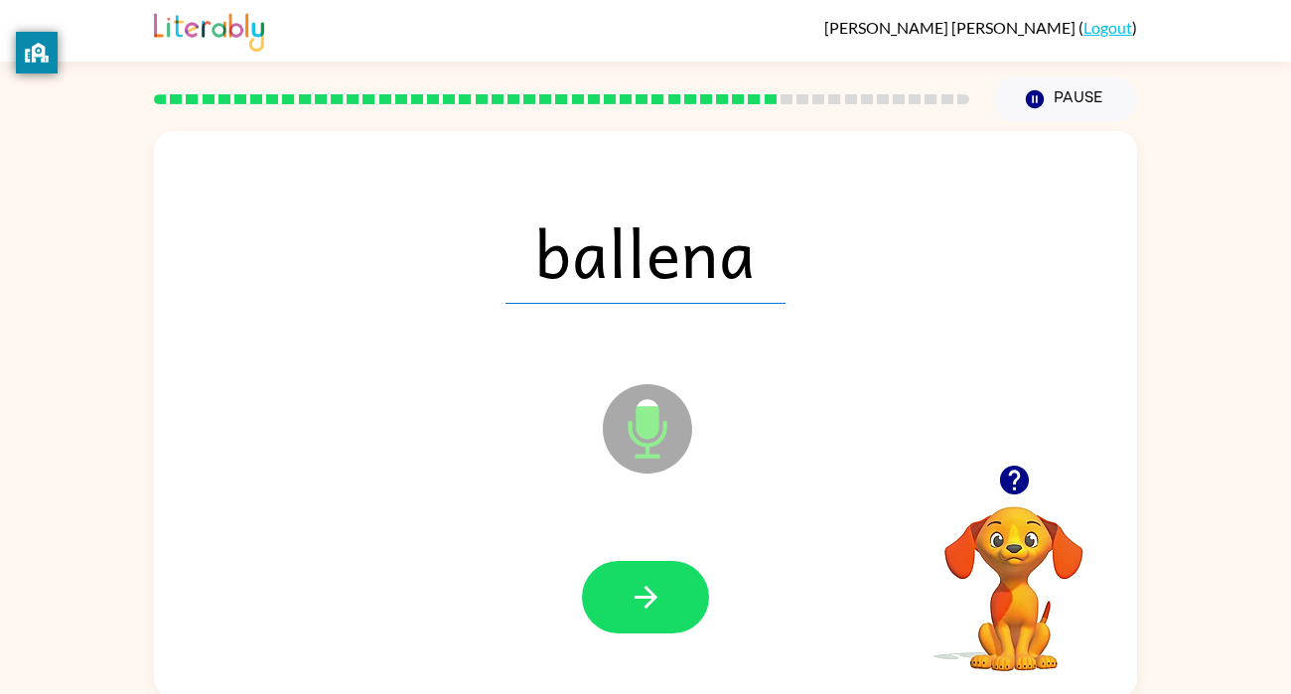
click at [618, 597] on button "button" at bounding box center [645, 597] width 127 height 73
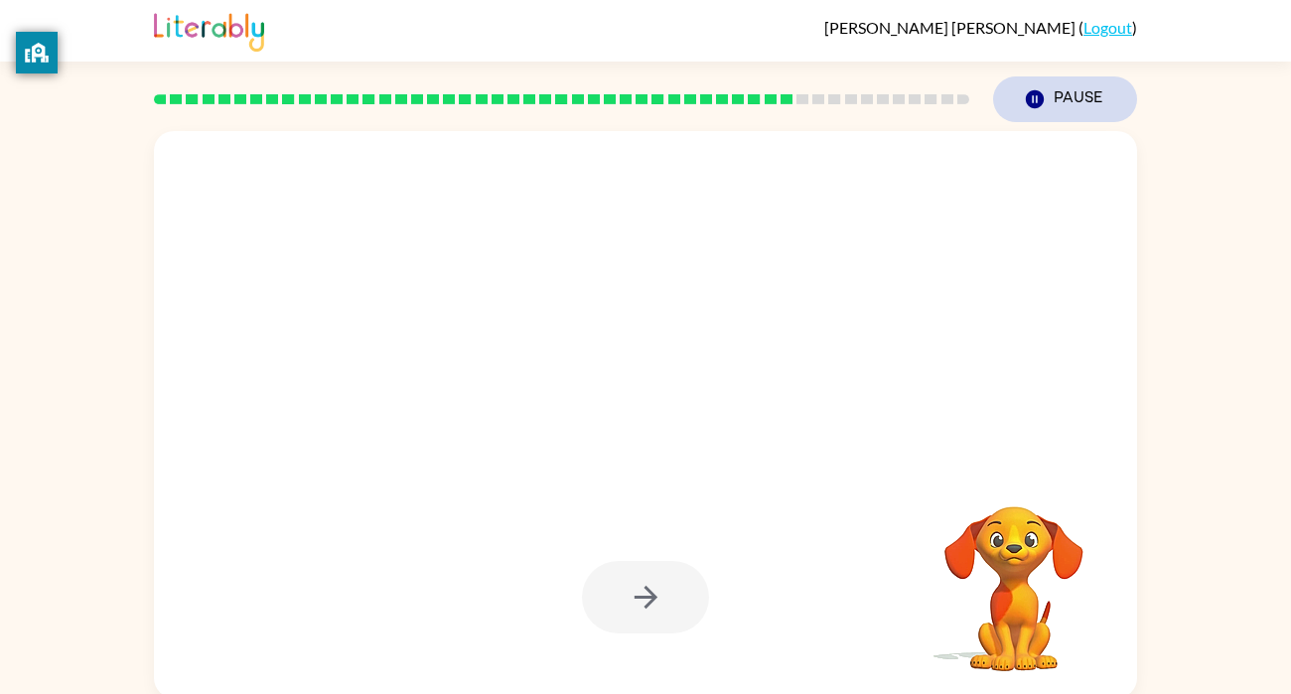
click at [1037, 95] on icon "button" at bounding box center [1035, 99] width 18 height 18
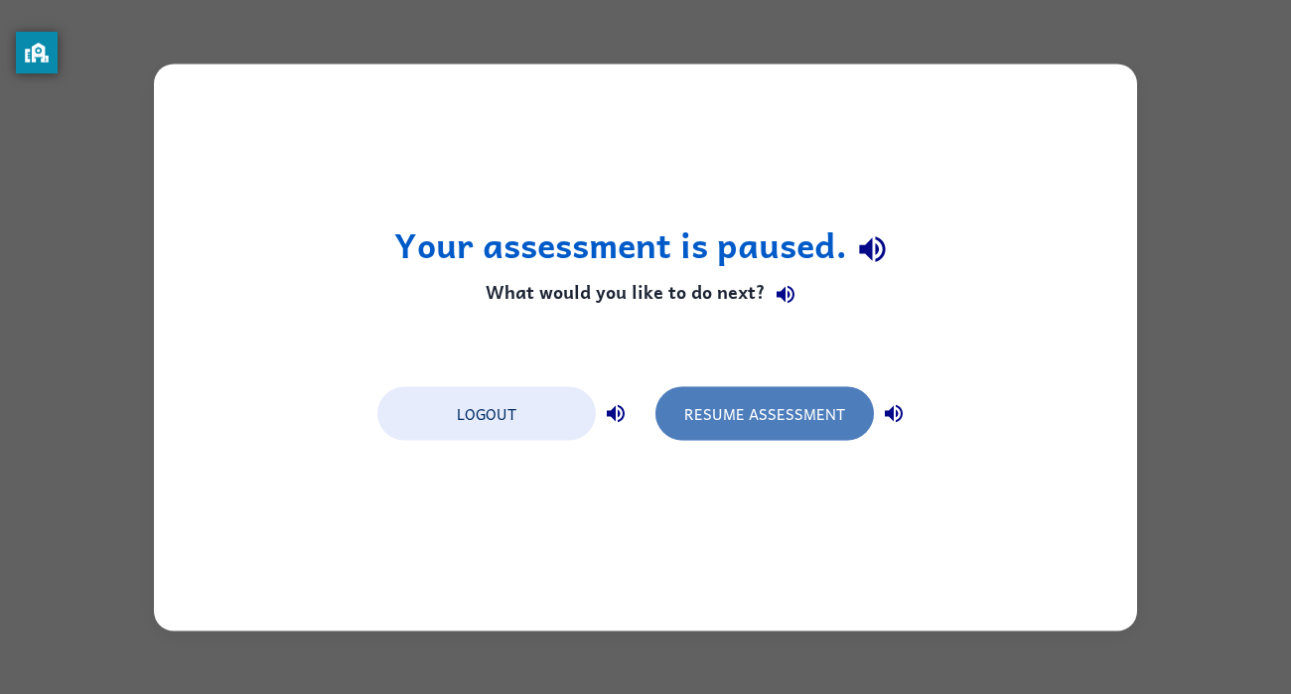
click at [817, 427] on button "Resume Assessment" at bounding box center [765, 413] width 219 height 54
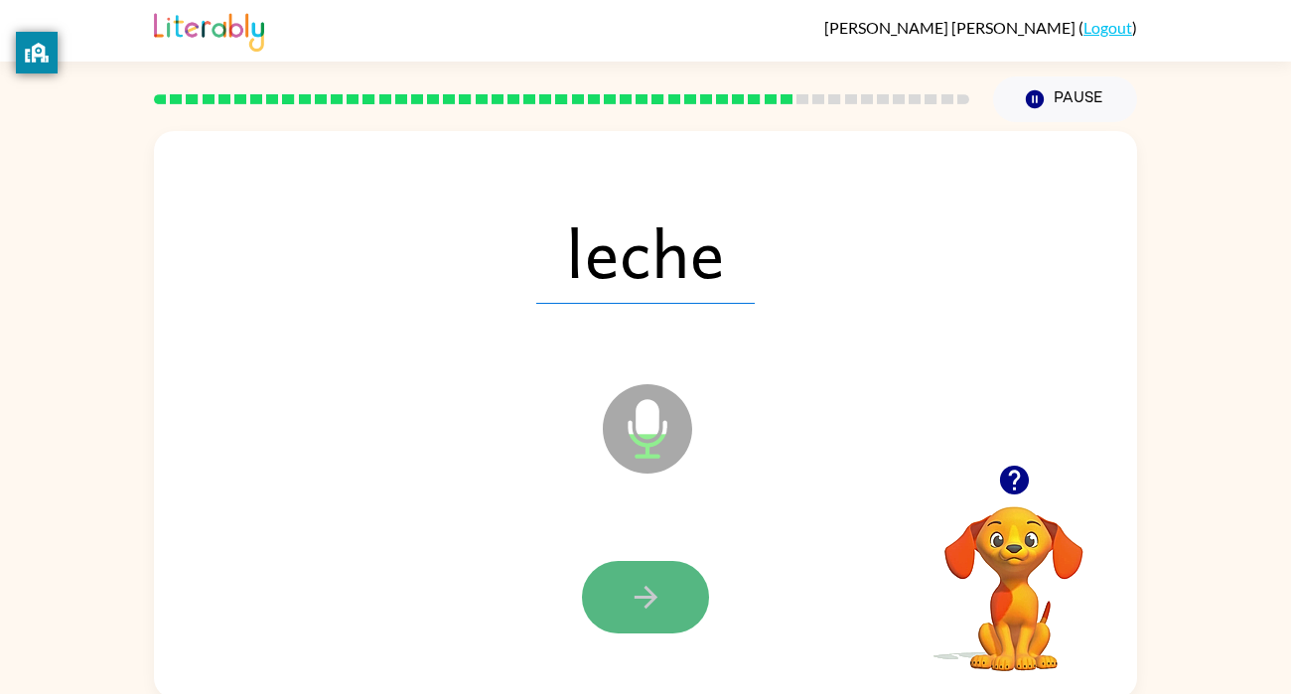
click at [649, 590] on icon "button" at bounding box center [645, 597] width 23 height 23
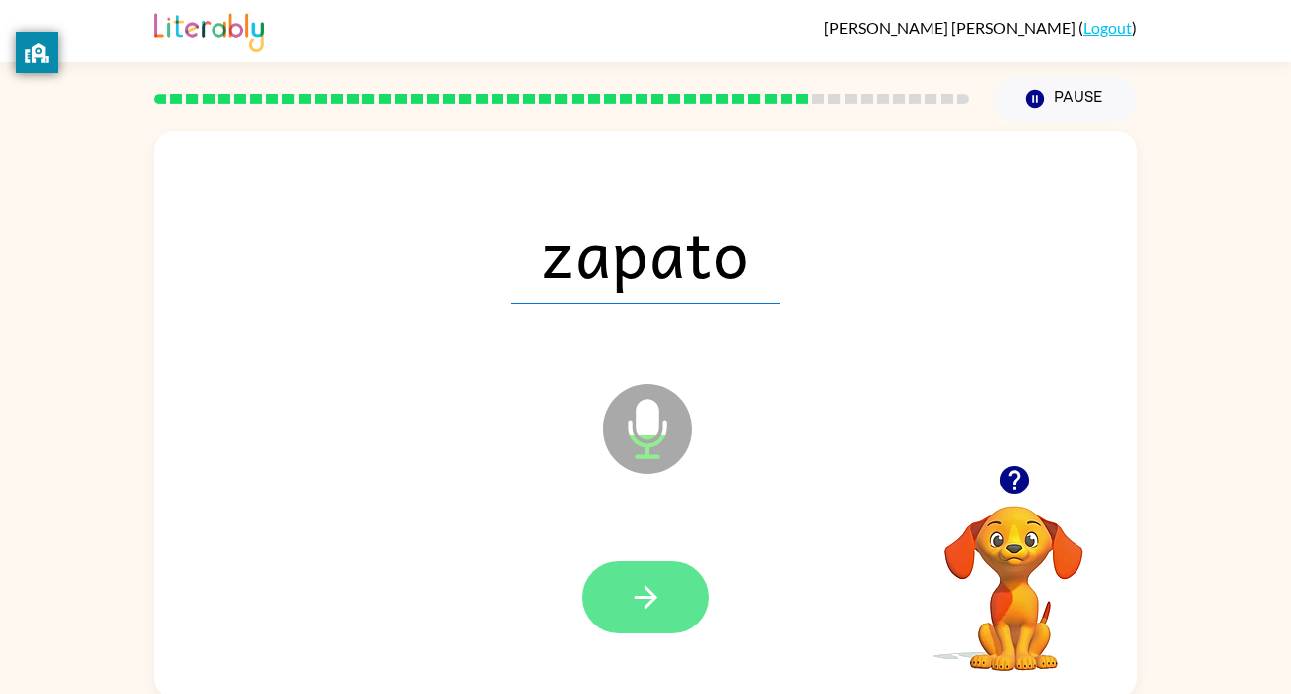
click at [632, 611] on icon "button" at bounding box center [646, 597] width 35 height 35
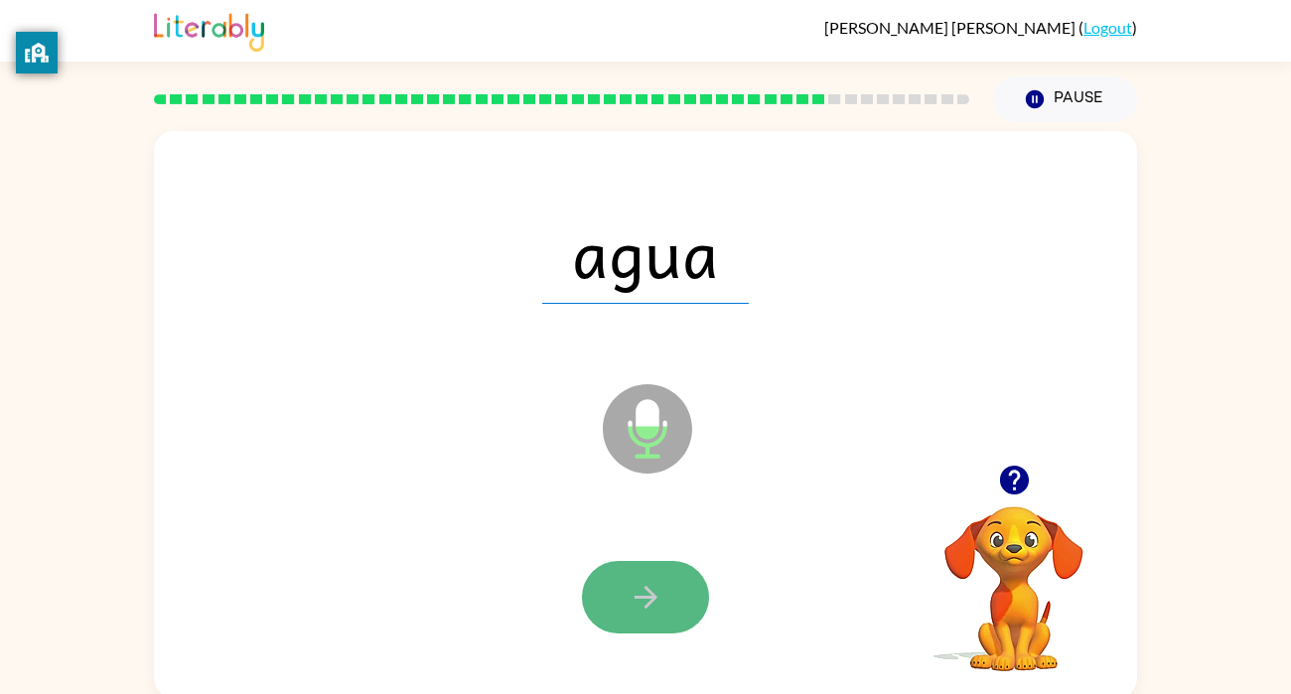
click at [625, 608] on button "button" at bounding box center [645, 597] width 127 height 73
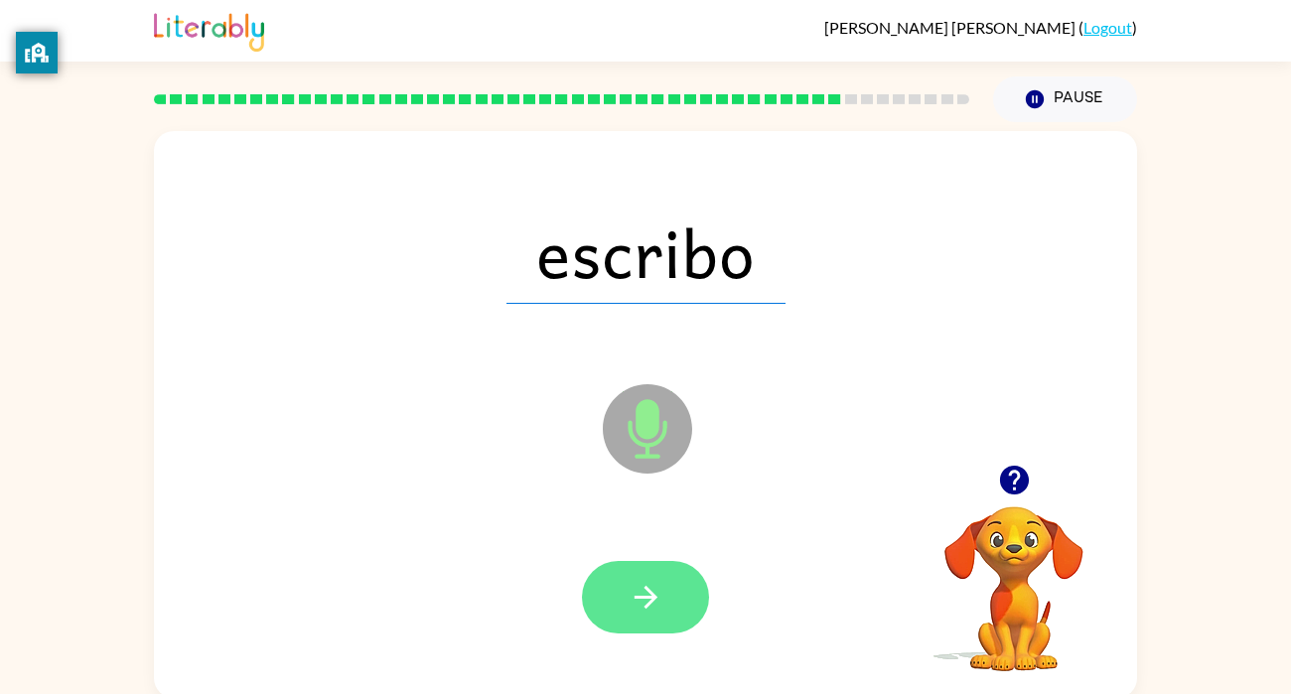
click at [626, 607] on button "button" at bounding box center [645, 597] width 127 height 73
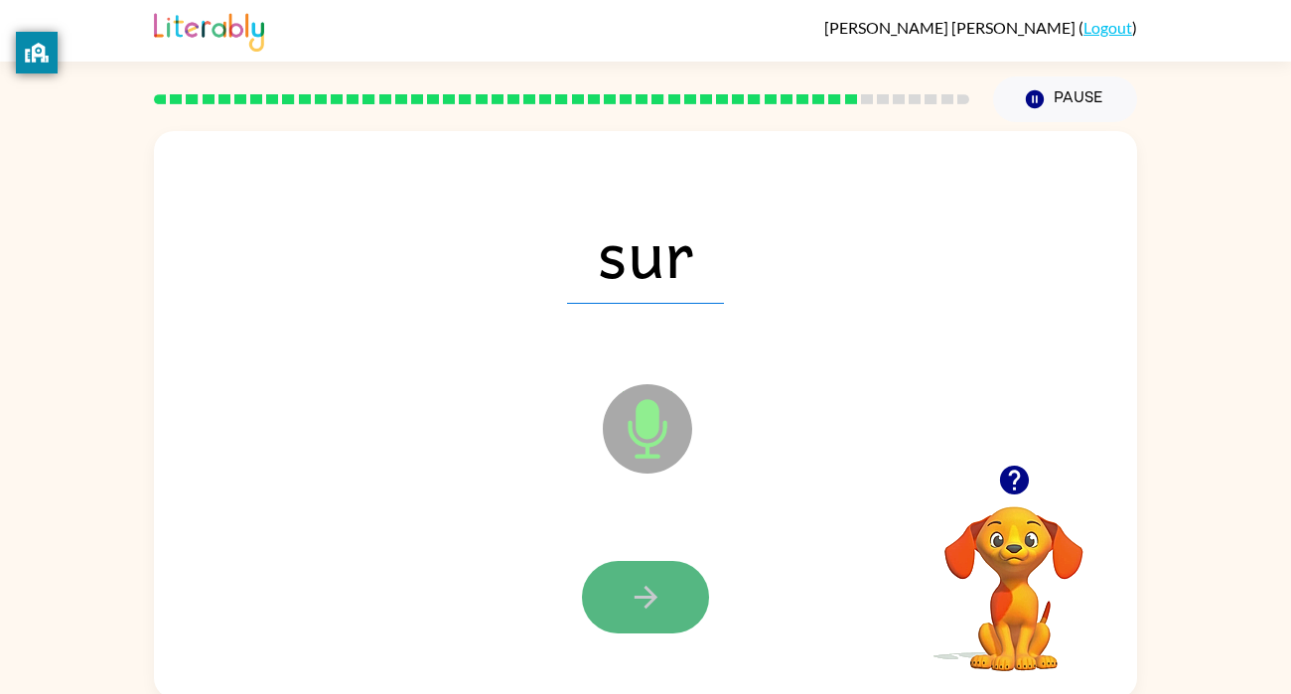
click at [626, 609] on button "button" at bounding box center [645, 597] width 127 height 73
click at [630, 606] on icon "button" at bounding box center [646, 597] width 35 height 35
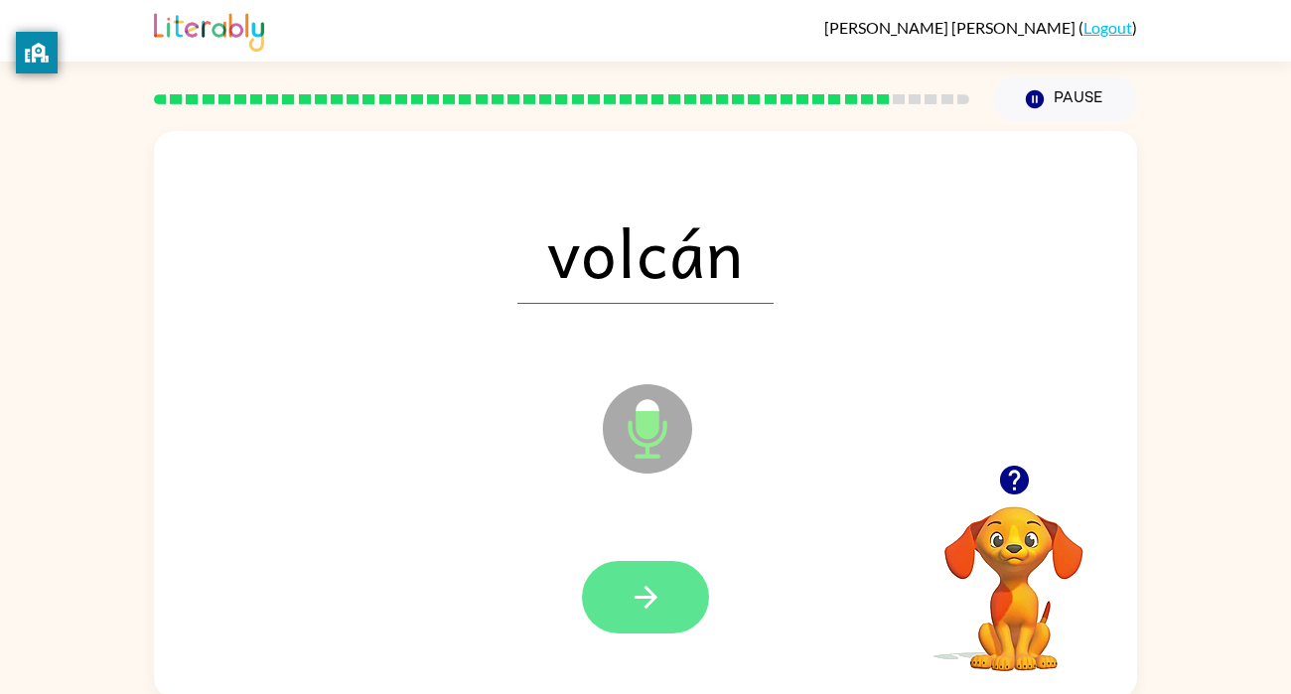
click at [629, 605] on icon "button" at bounding box center [646, 597] width 35 height 35
click at [626, 607] on button "button" at bounding box center [645, 597] width 127 height 73
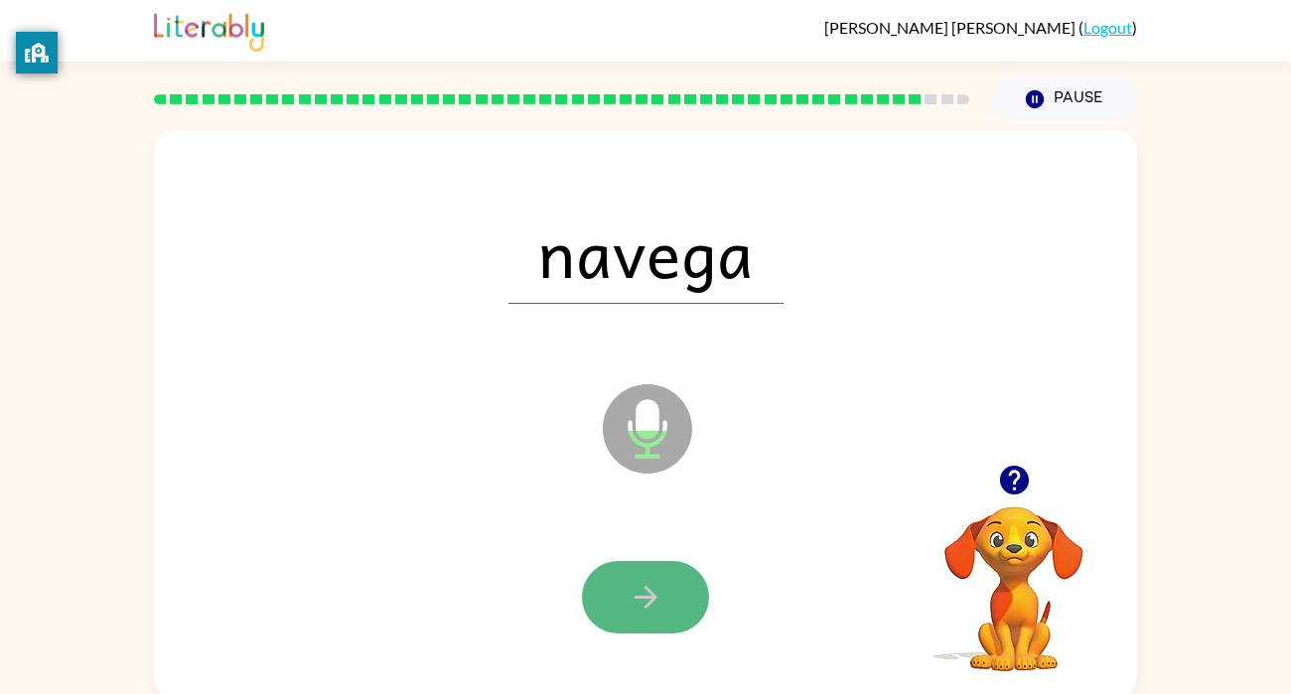
click at [629, 605] on icon "button" at bounding box center [646, 597] width 35 height 35
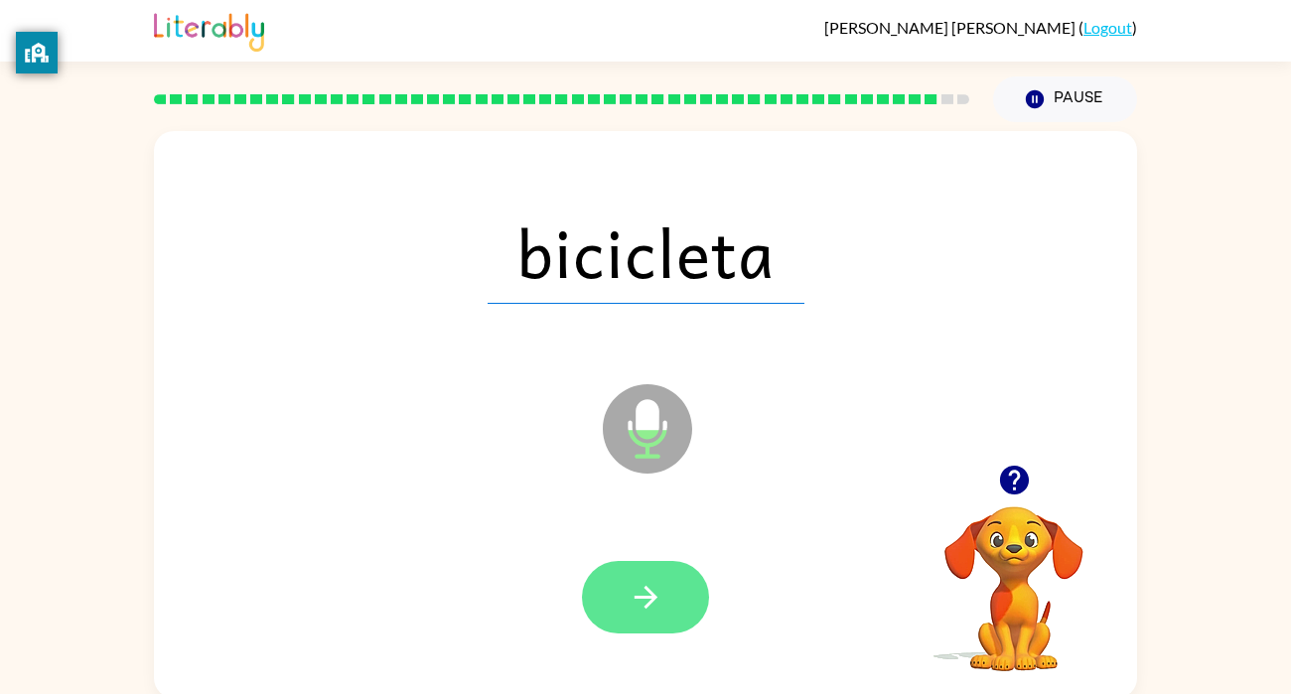
click at [629, 603] on icon "button" at bounding box center [646, 597] width 35 height 35
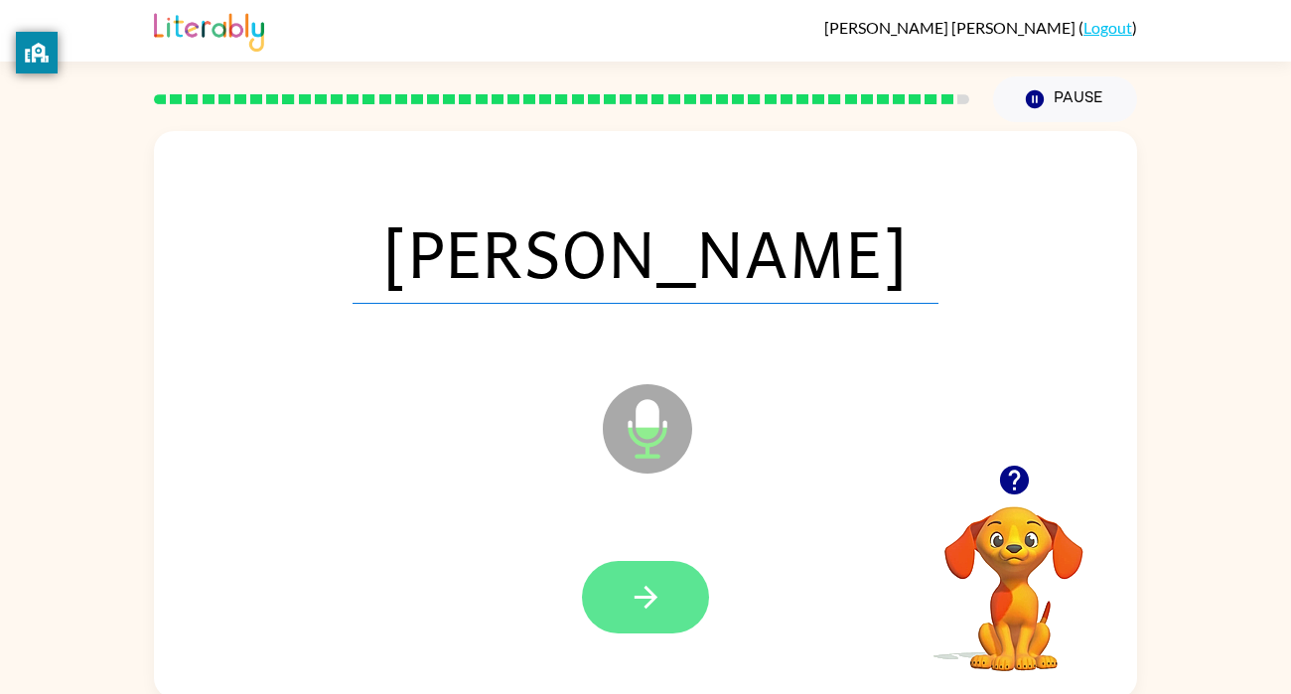
click at [633, 601] on icon "button" at bounding box center [646, 597] width 35 height 35
